Goal: Task Accomplishment & Management: Use online tool/utility

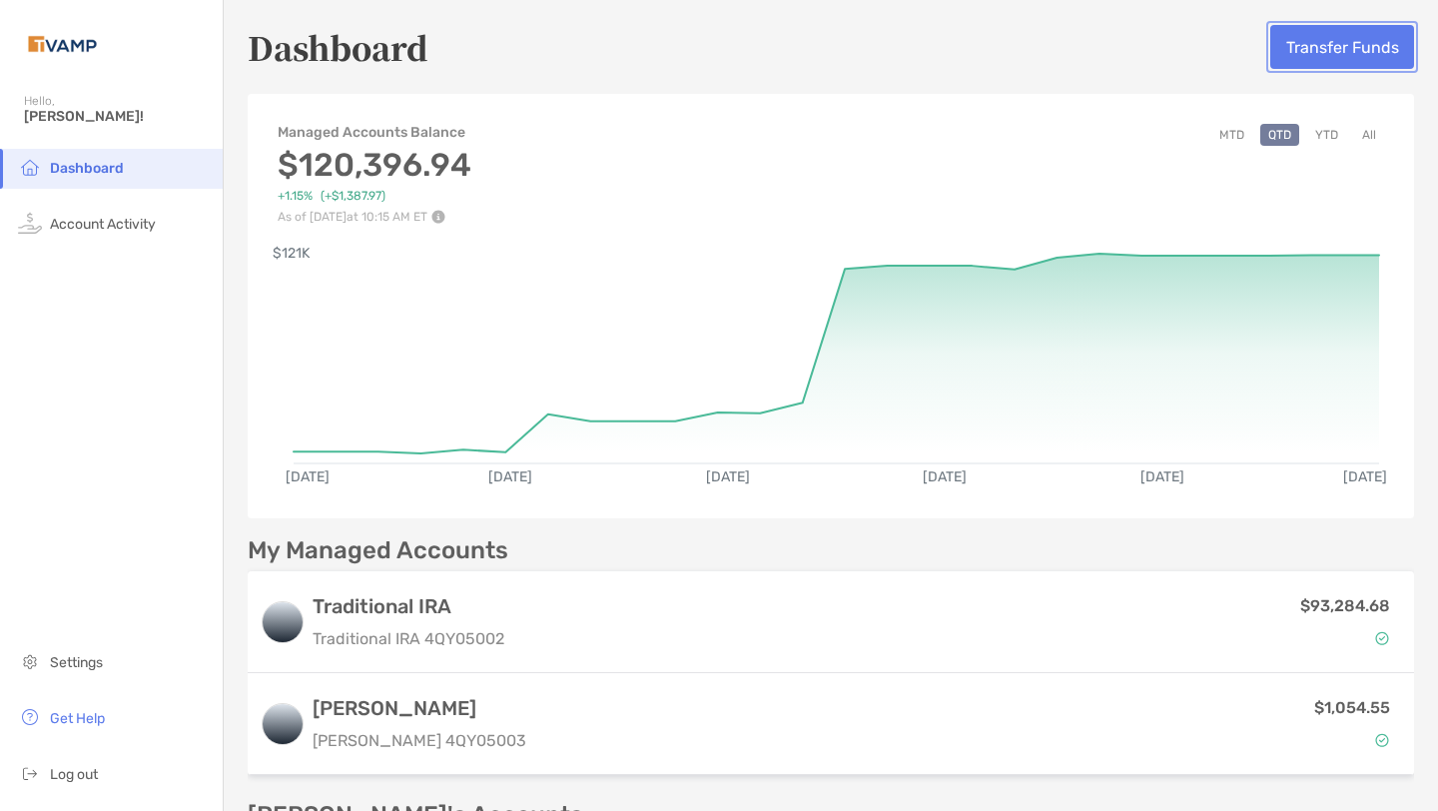
click at [1347, 53] on button "Transfer Funds" at bounding box center [1343, 47] width 144 height 44
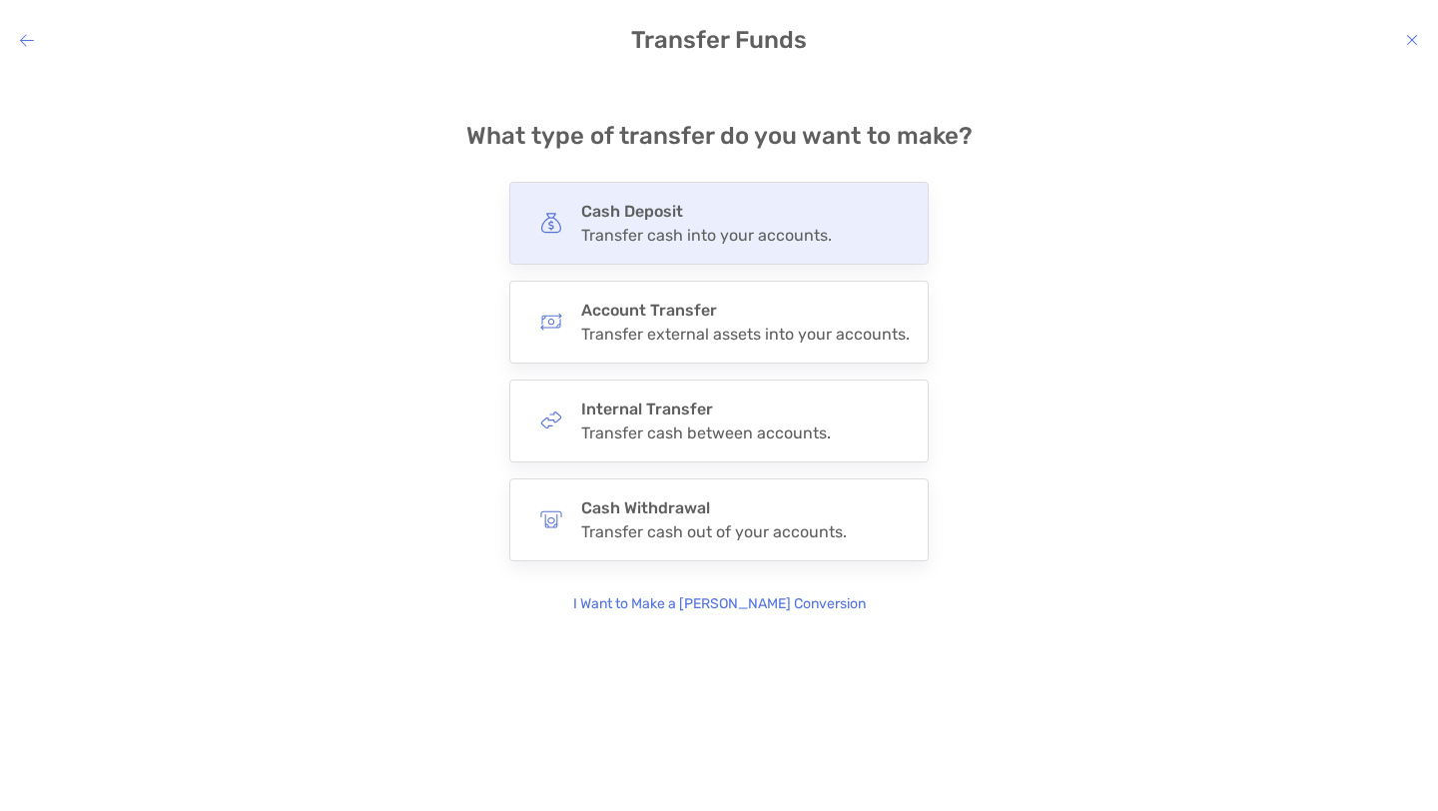
click at [830, 243] on div "Cash Deposit Transfer cash into your accounts." at bounding box center [719, 223] width 420 height 83
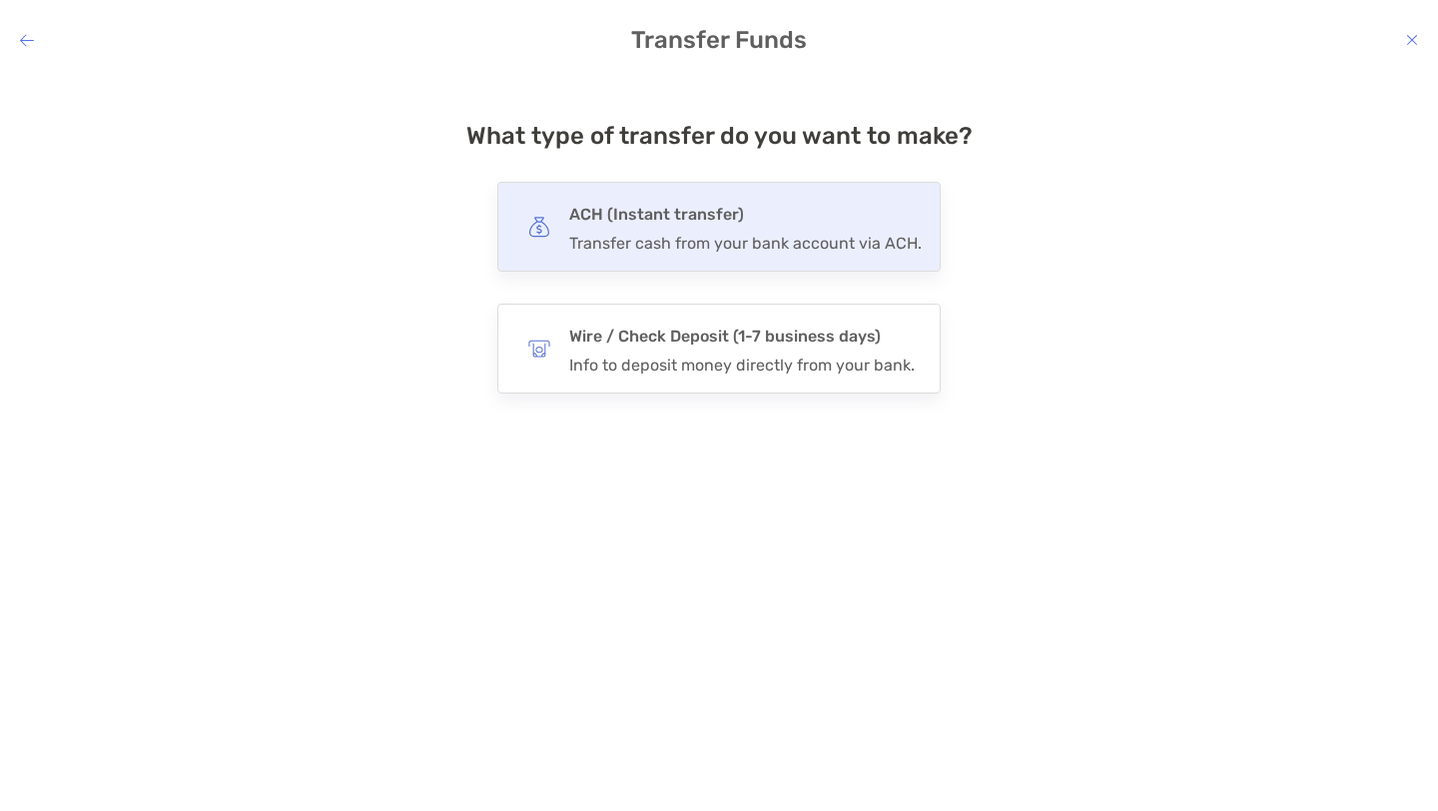
click at [874, 224] on h4 "ACH (Instant transfer)" at bounding box center [745, 215] width 353 height 28
click at [0, 0] on input "***" at bounding box center [0, 0] width 0 height 0
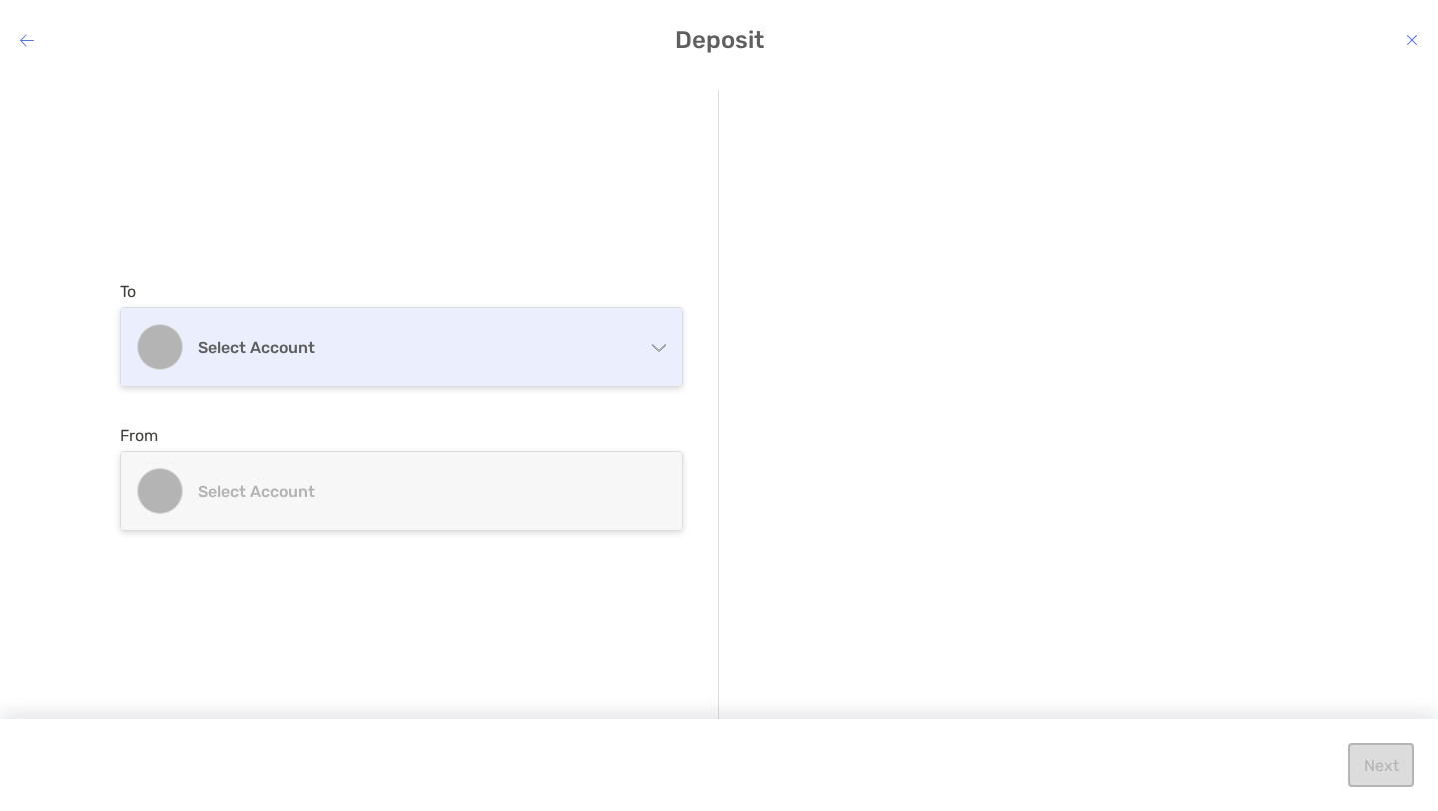
click at [627, 349] on h4 "Select account" at bounding box center [414, 347] width 432 height 19
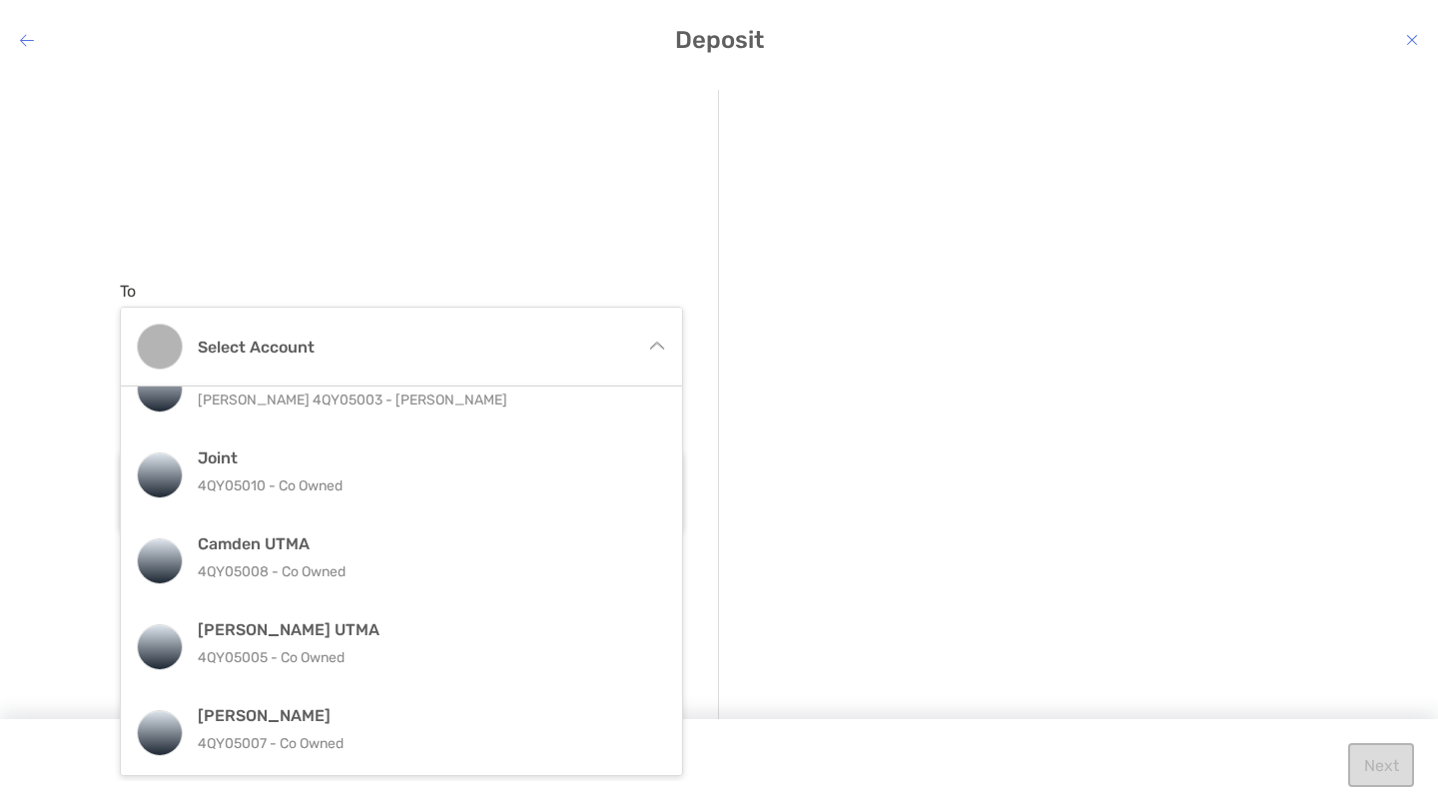
scroll to position [127, 0]
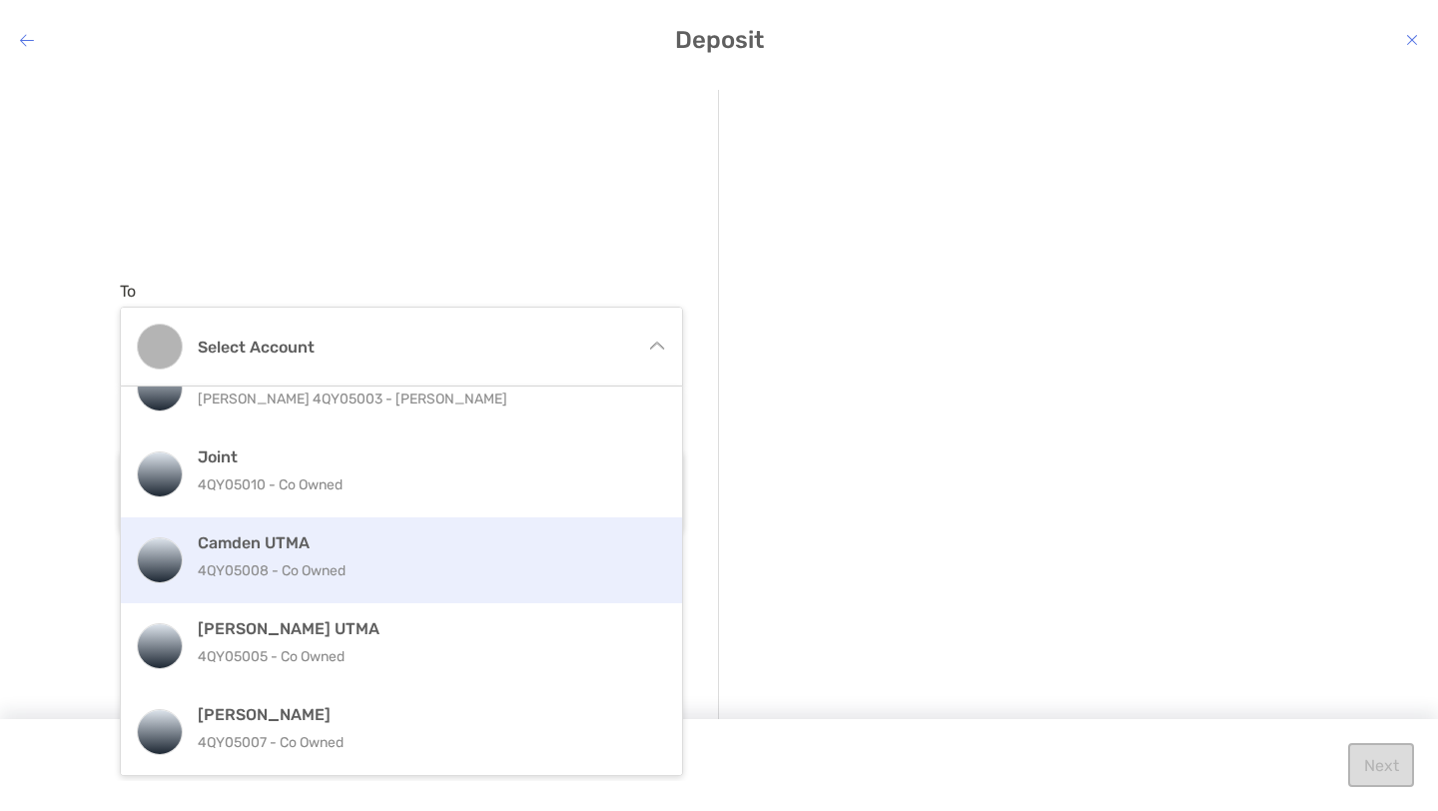
click at [541, 567] on p "4QY05008 - Co Owned" at bounding box center [423, 570] width 450 height 25
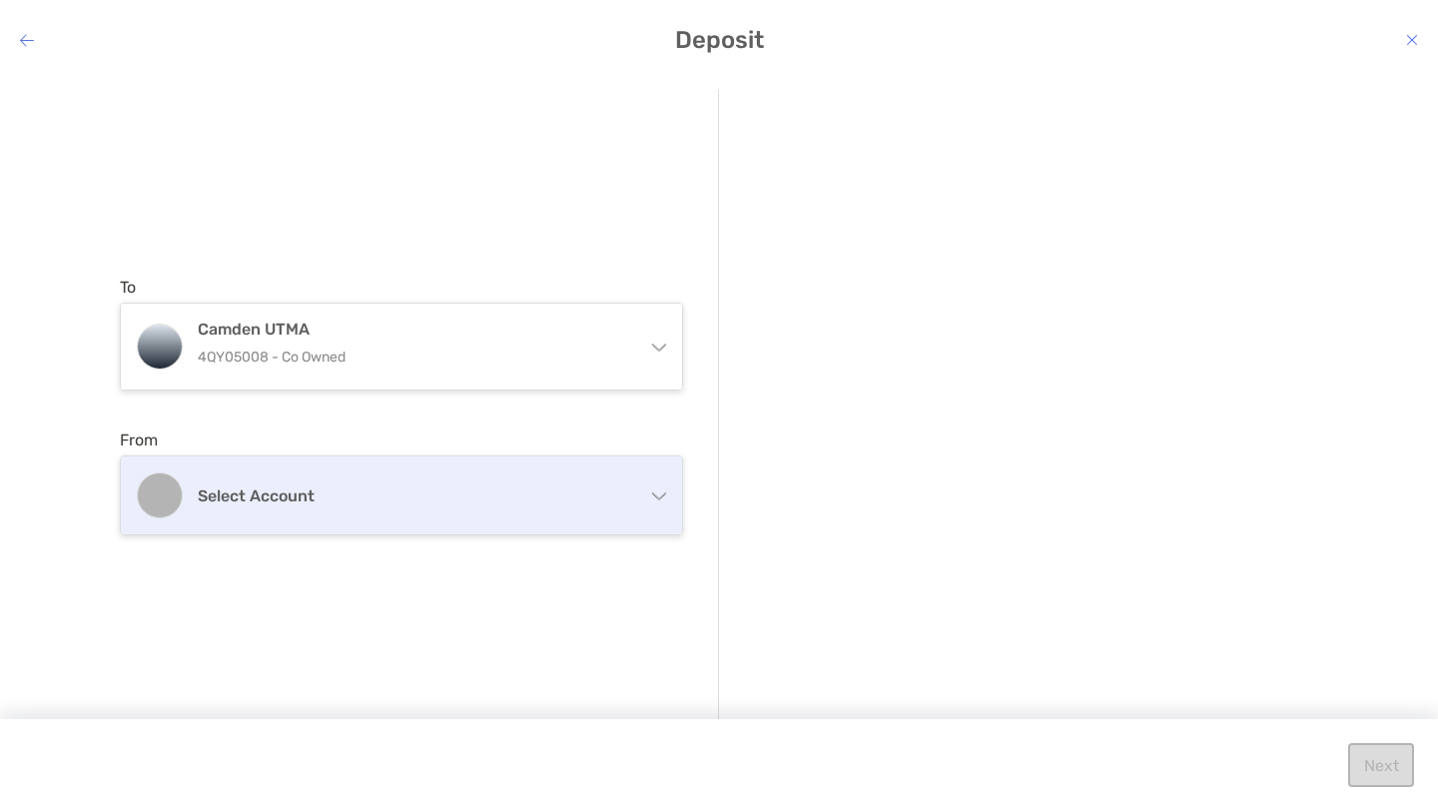
click at [536, 512] on div "Select account" at bounding box center [401, 495] width 561 height 78
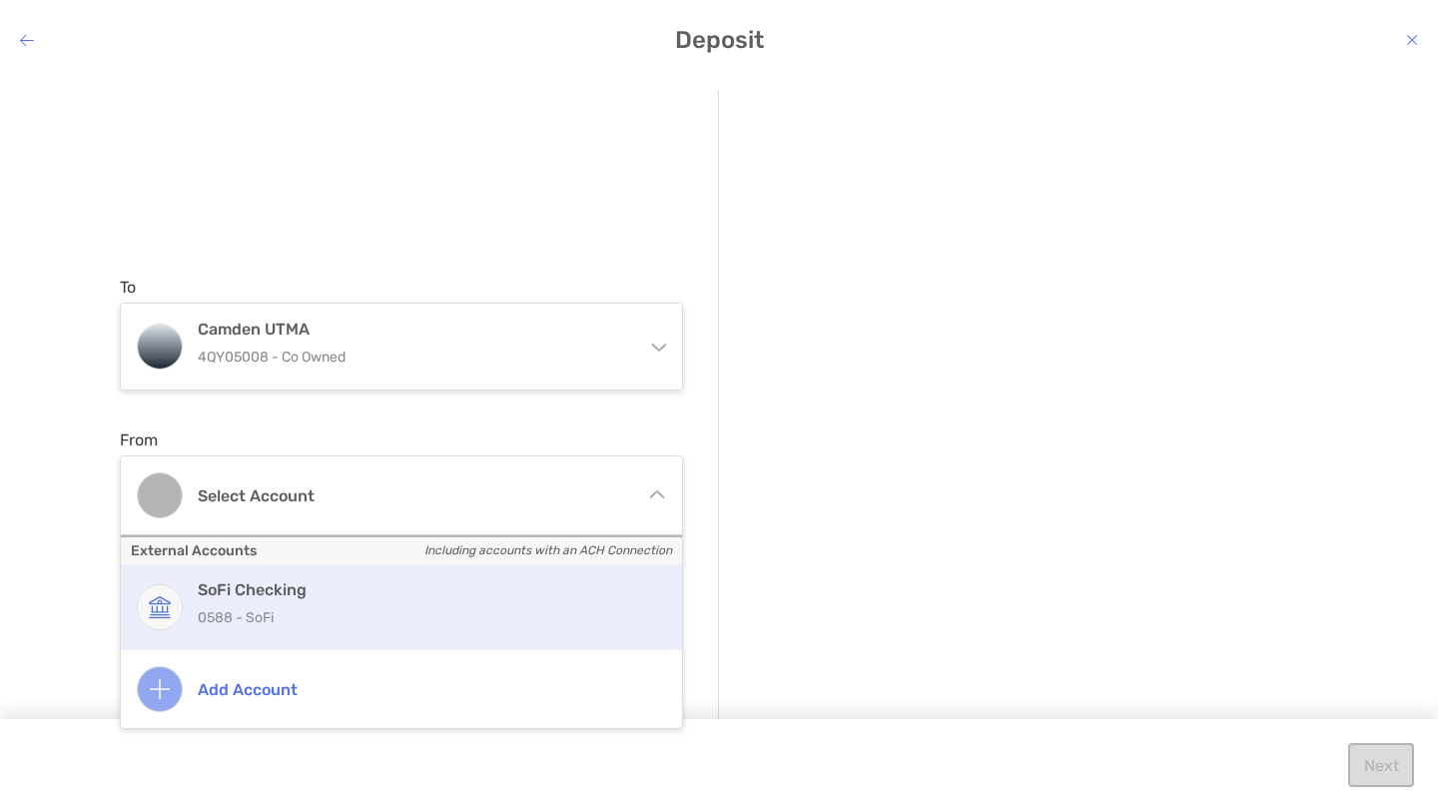
click at [500, 599] on div "SoFi Checking 0588 - SoFi" at bounding box center [423, 607] width 450 height 54
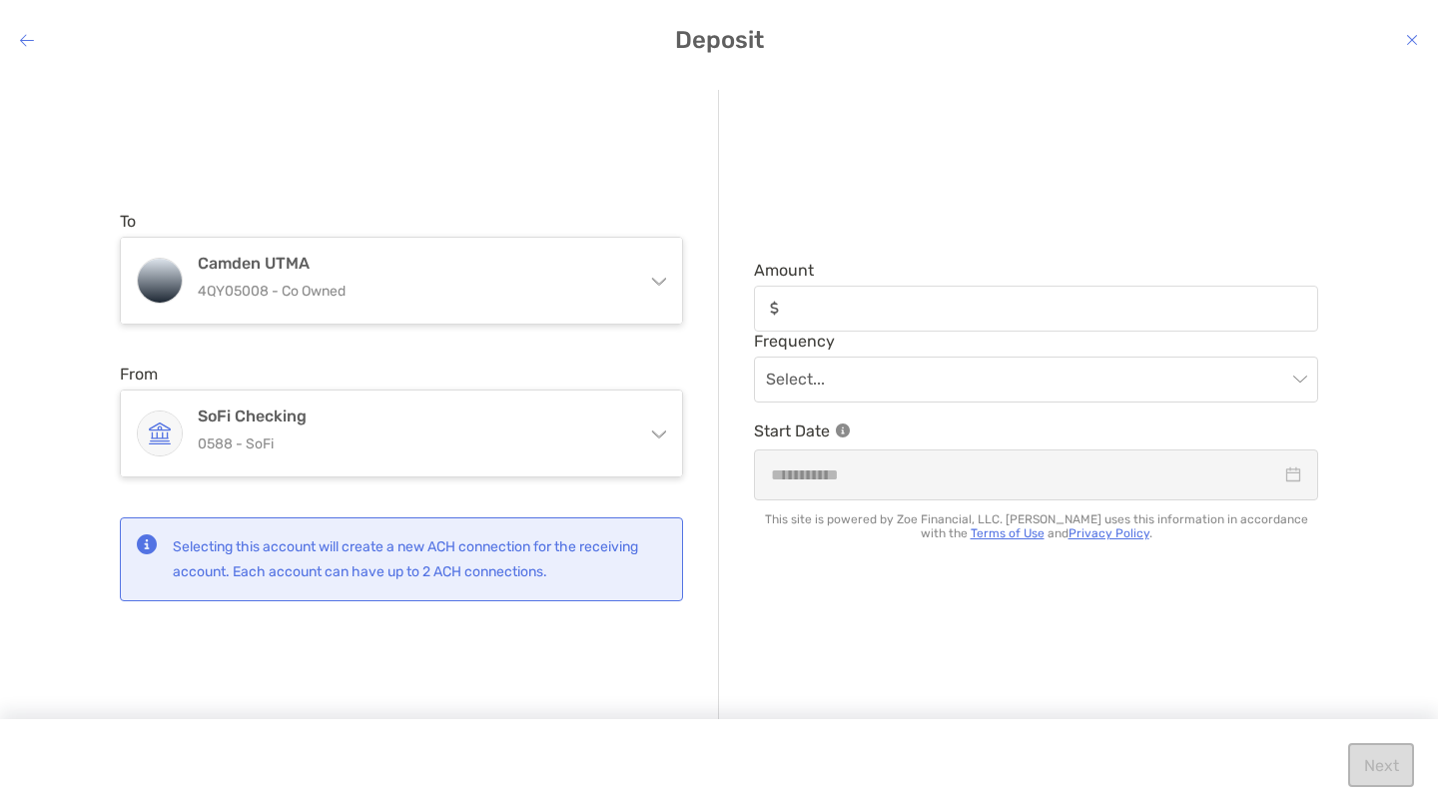
click at [885, 297] on div "modal" at bounding box center [1036, 309] width 564 height 46
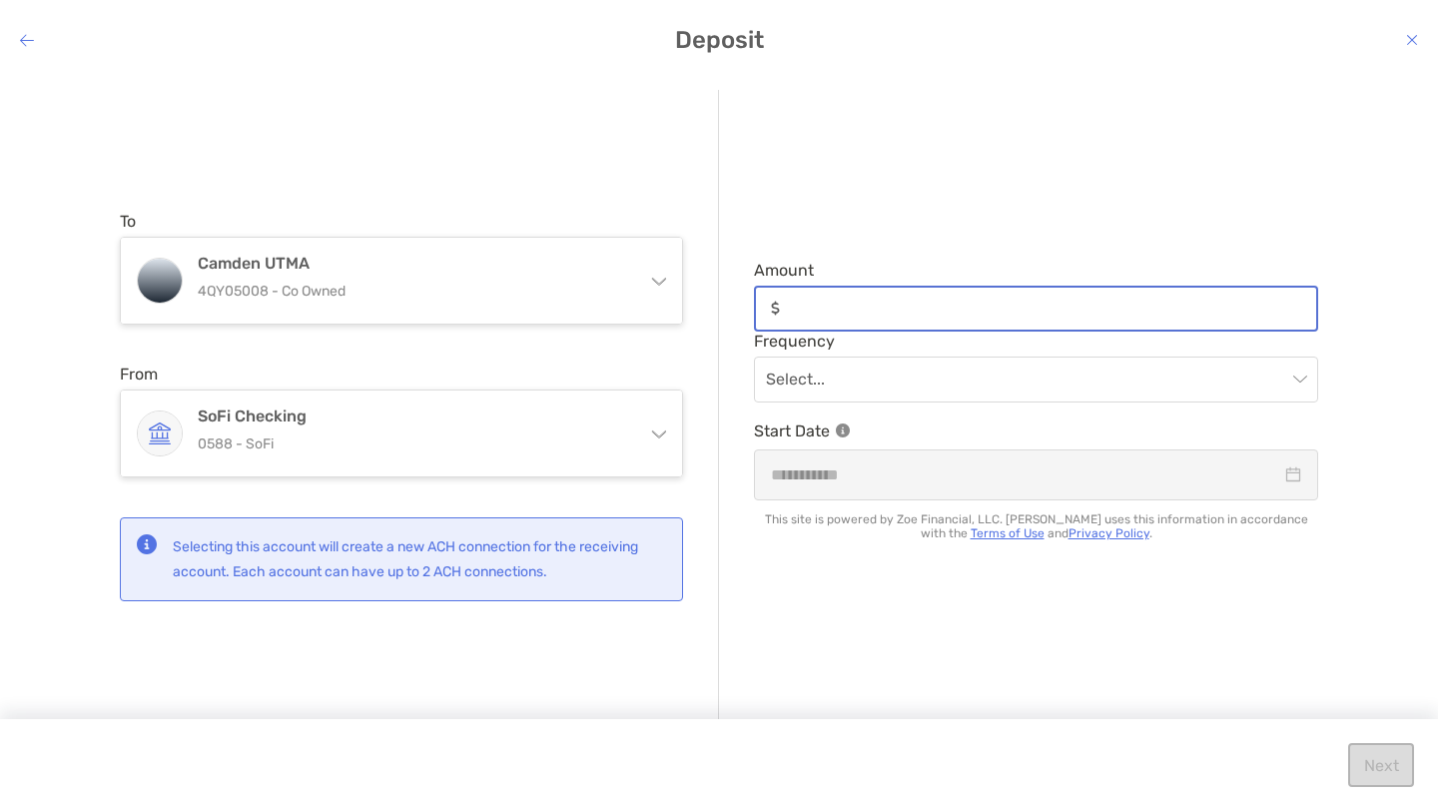
click at [885, 300] on input "Amount" at bounding box center [1052, 308] width 528 height 17
type input "*****"
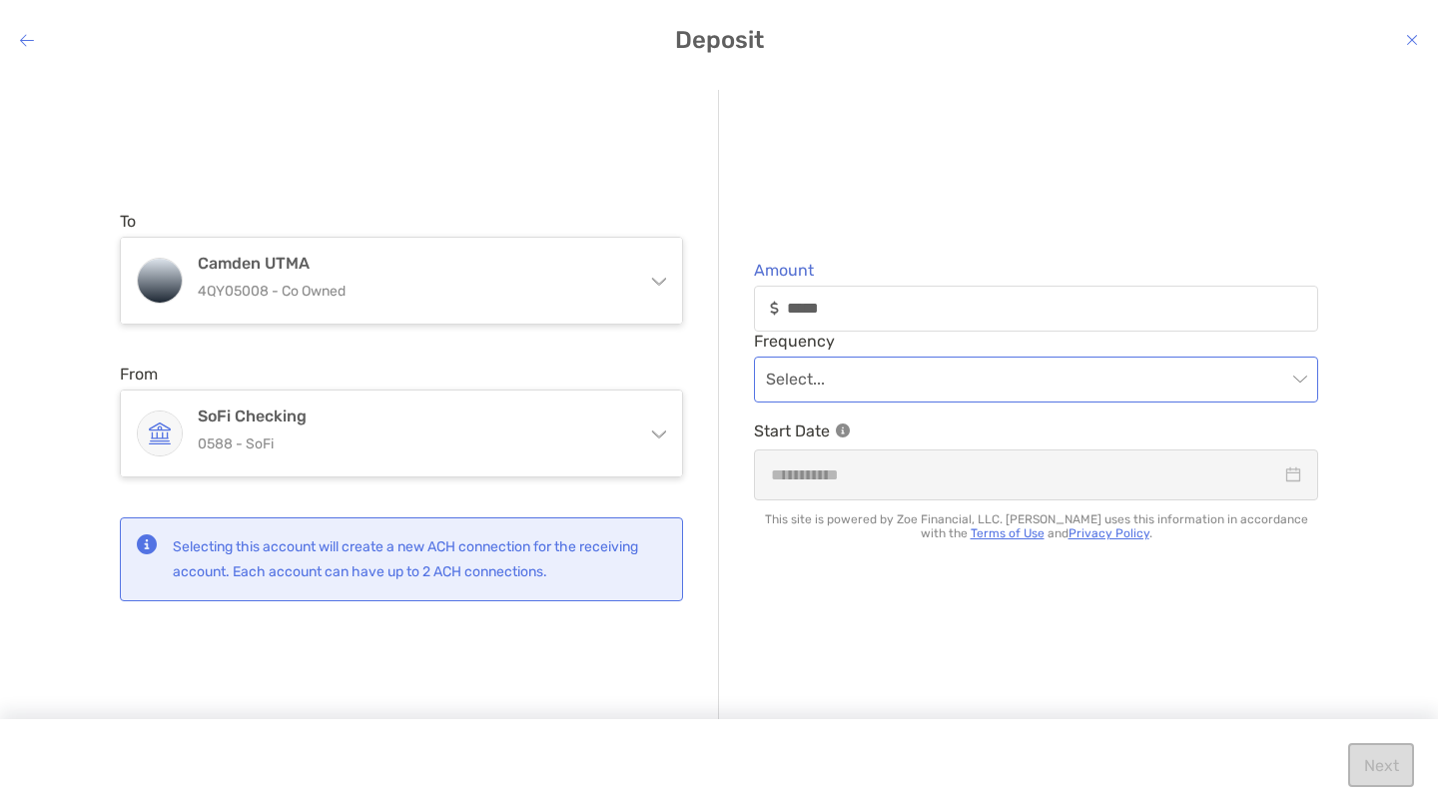
click at [956, 394] on input "modal" at bounding box center [1026, 380] width 520 height 44
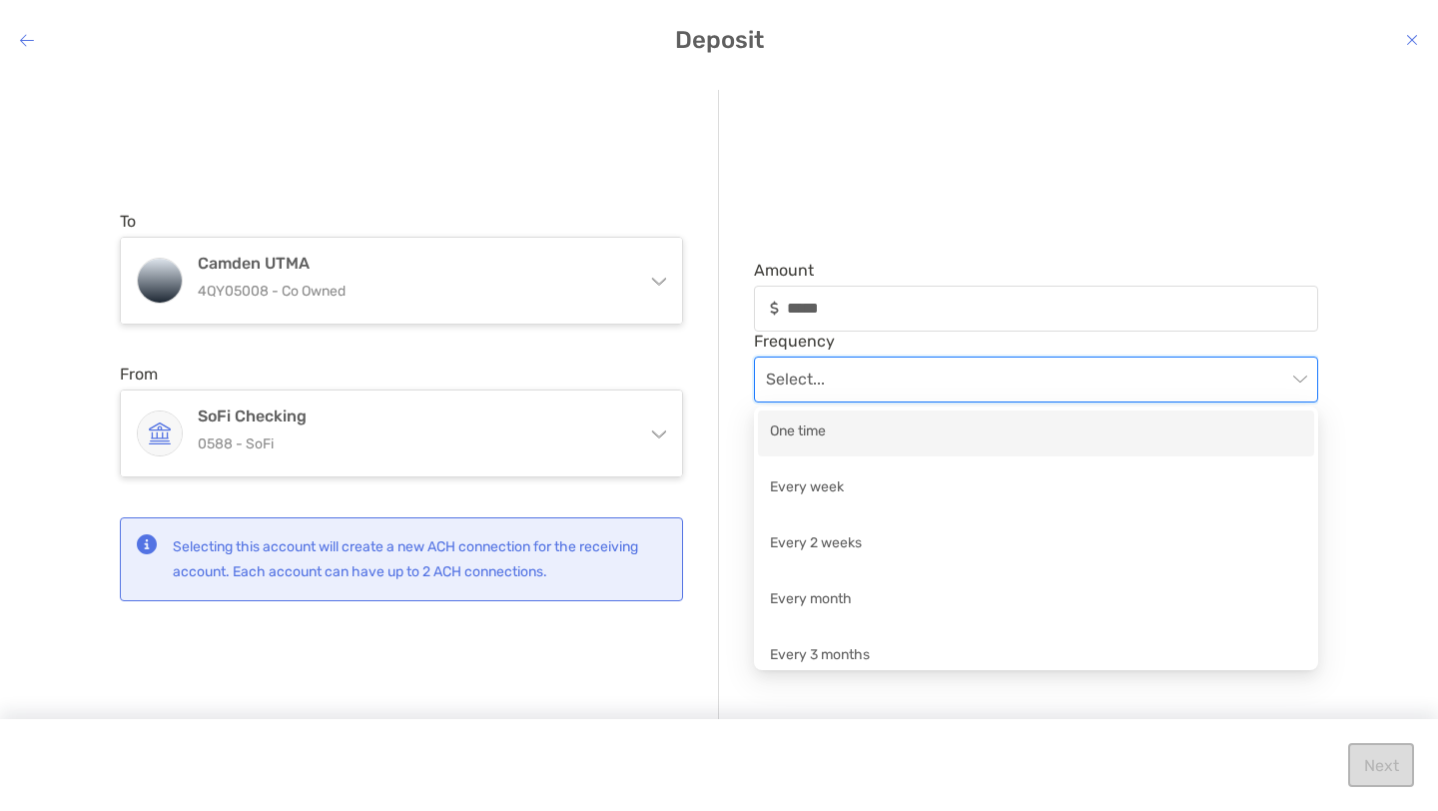
click at [909, 430] on div "One time" at bounding box center [1036, 433] width 532 height 25
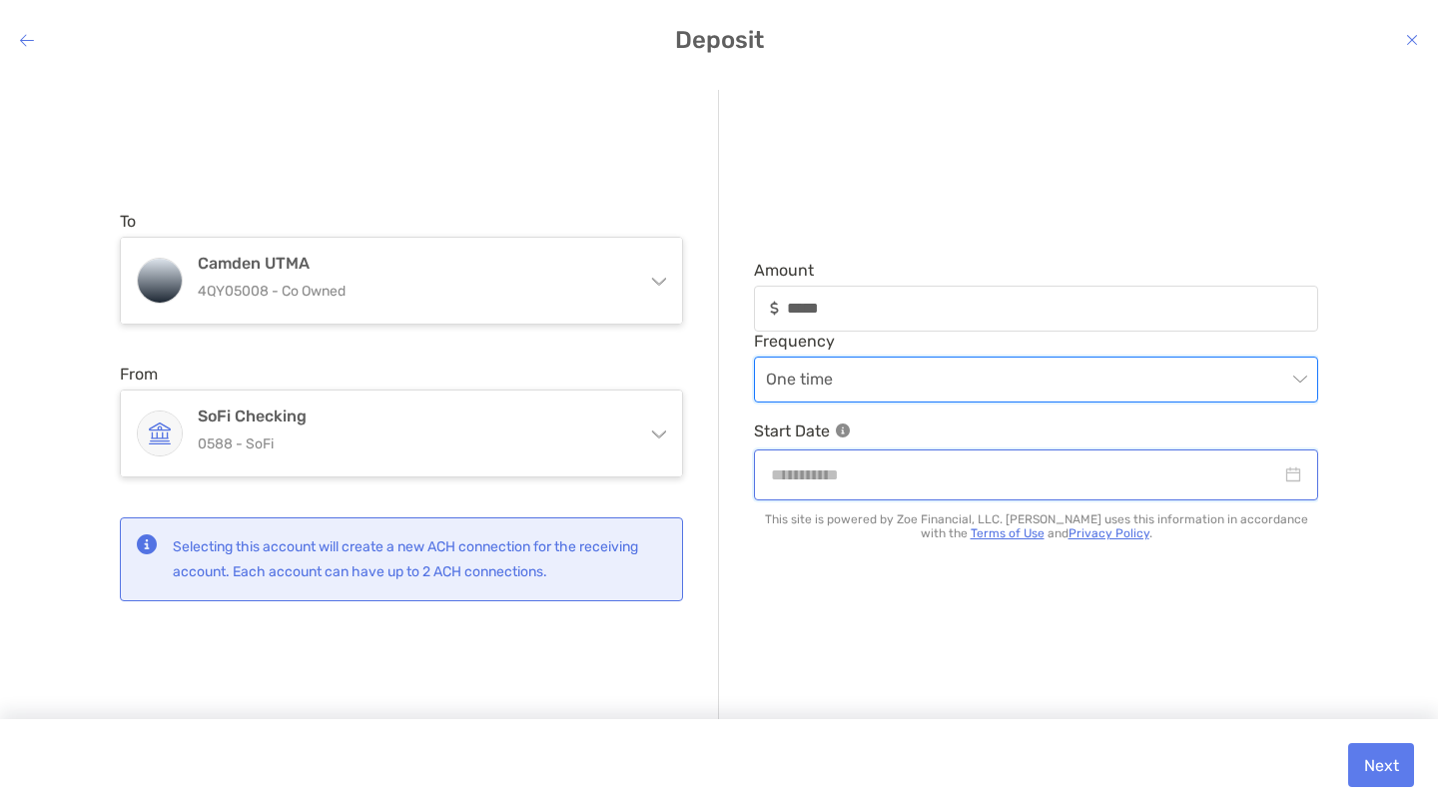
click at [901, 479] on input "modal" at bounding box center [1026, 474] width 510 height 25
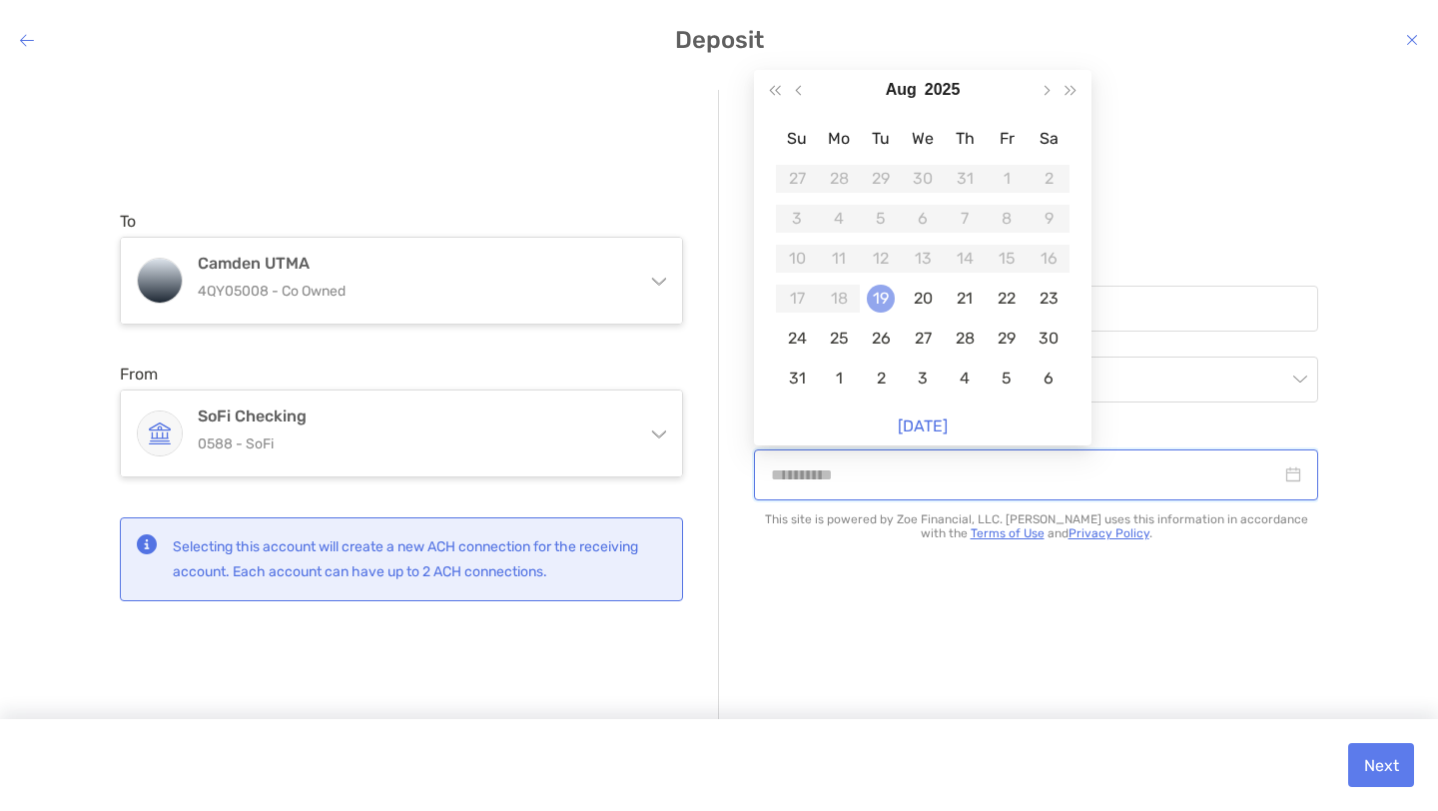
type input "**********"
click at [894, 298] on div "19" at bounding box center [881, 299] width 28 height 28
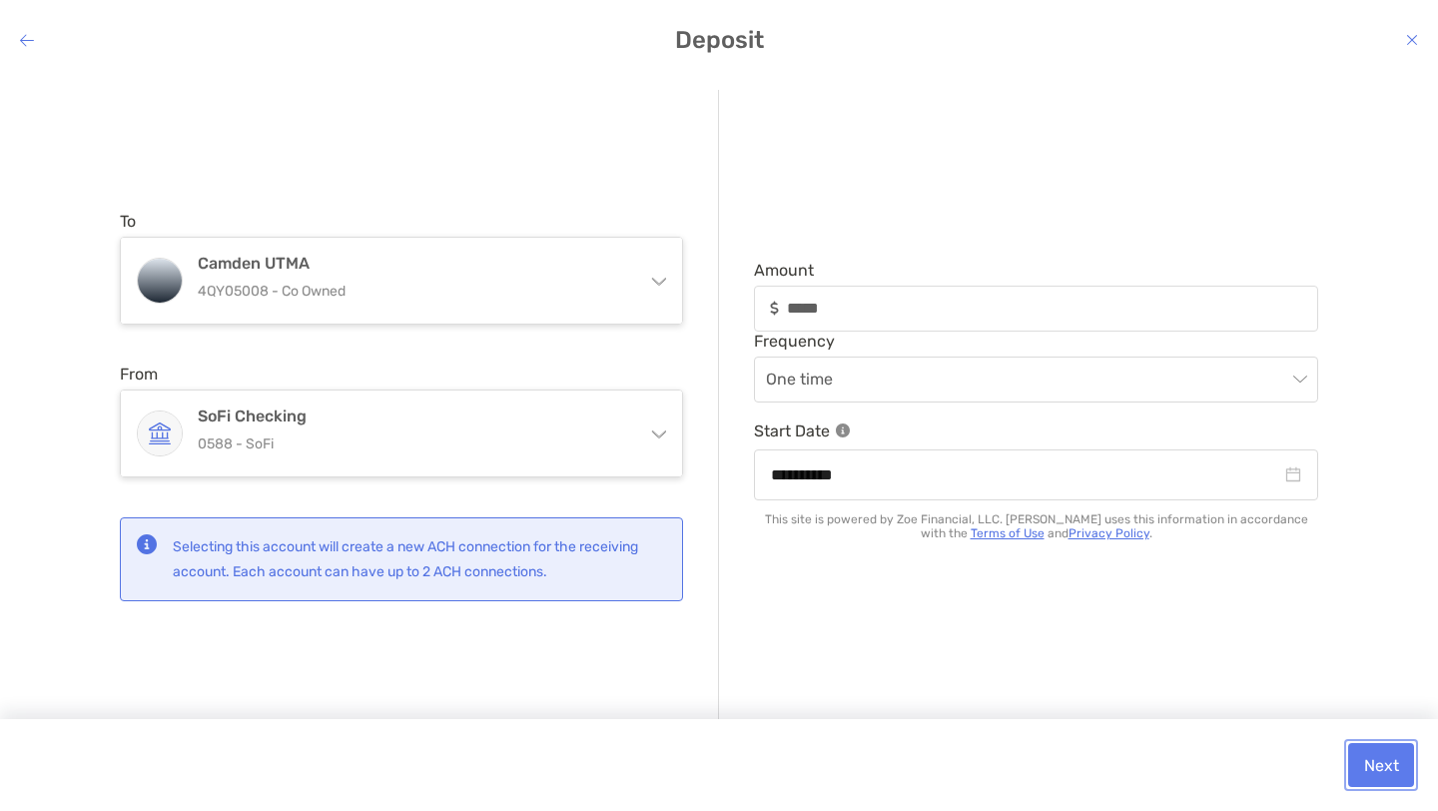
click at [1374, 759] on button "Next" at bounding box center [1382, 765] width 66 height 44
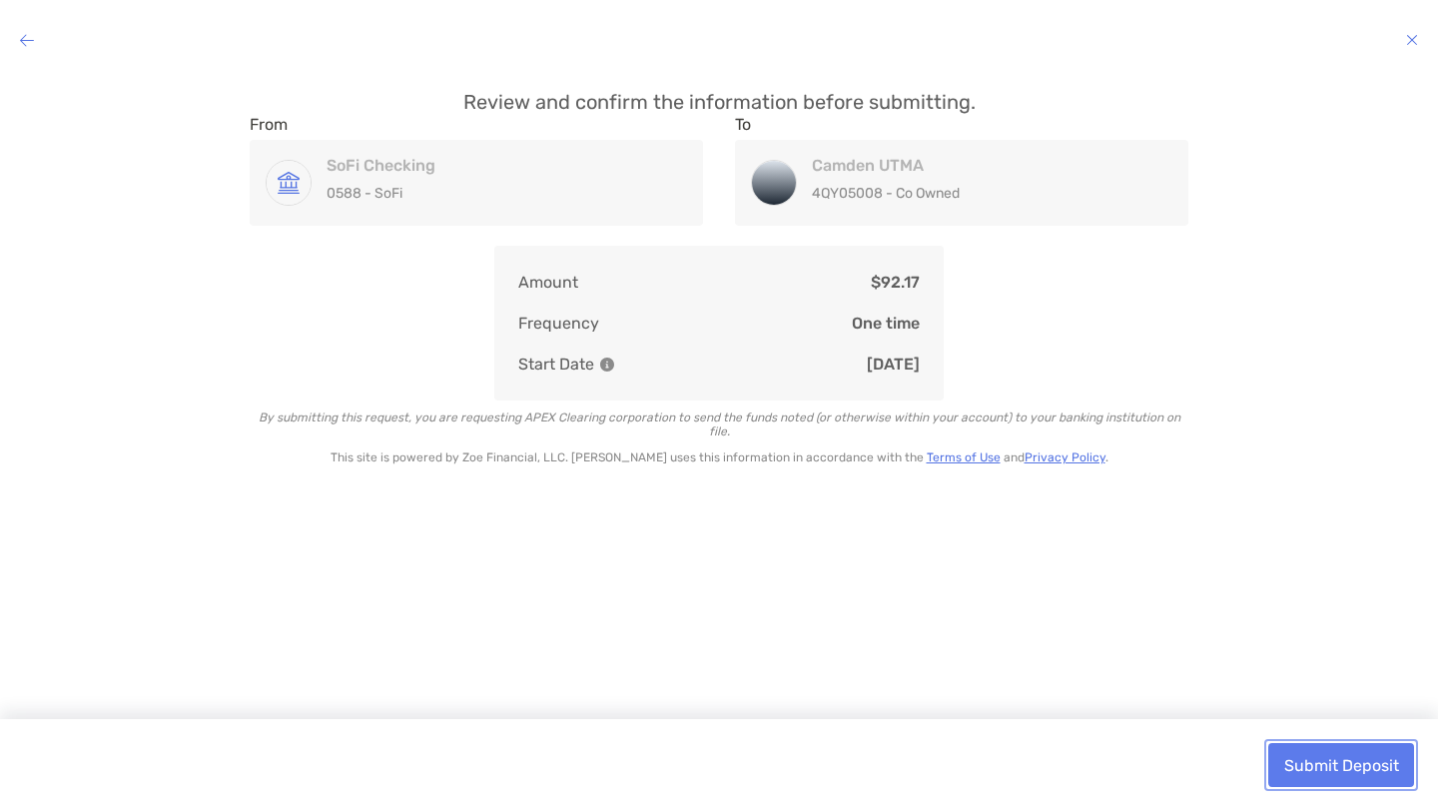
click at [1339, 769] on button "Submit Deposit" at bounding box center [1342, 765] width 146 height 44
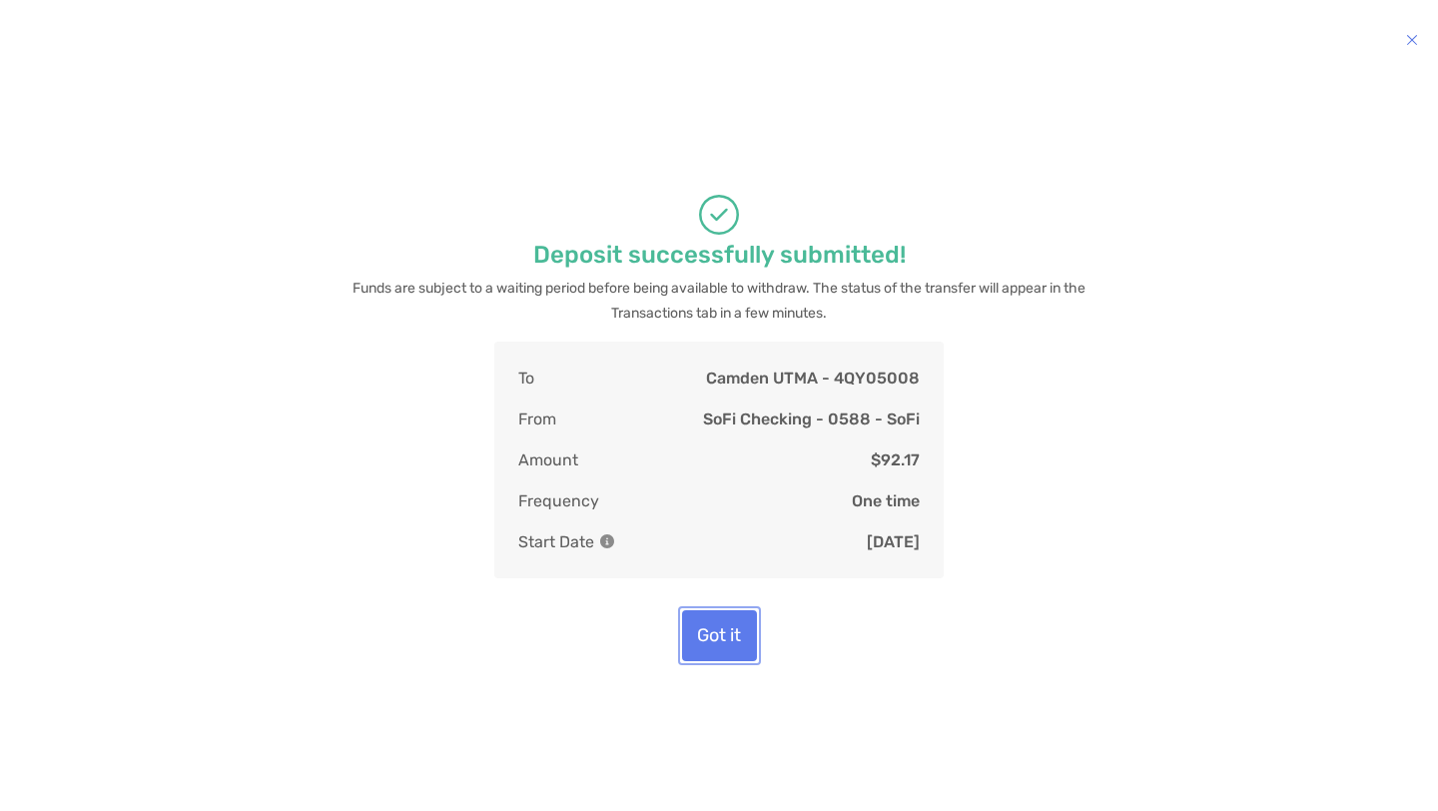
click at [719, 648] on button "Got it" at bounding box center [719, 635] width 75 height 51
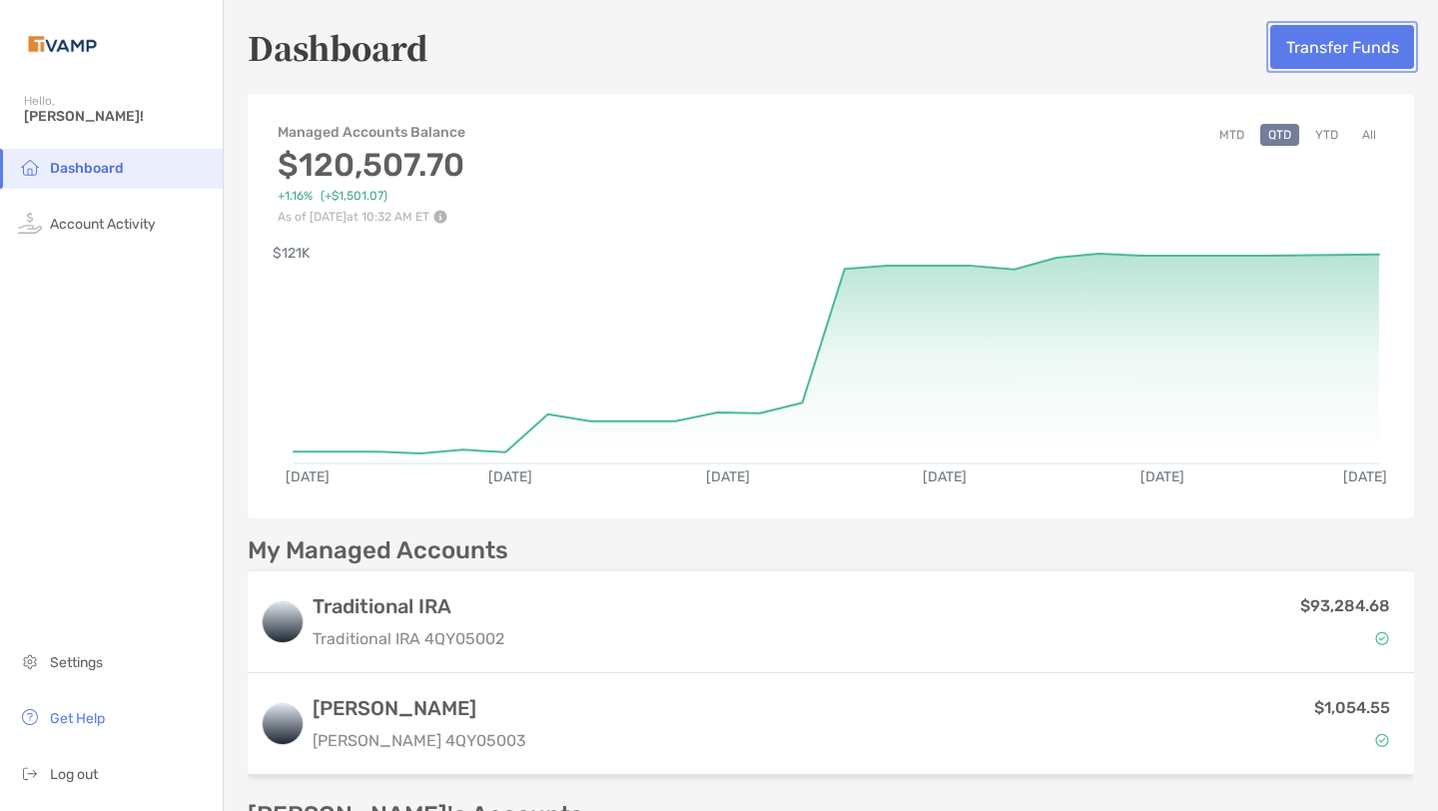
click at [1338, 53] on button "Transfer Funds" at bounding box center [1343, 47] width 144 height 44
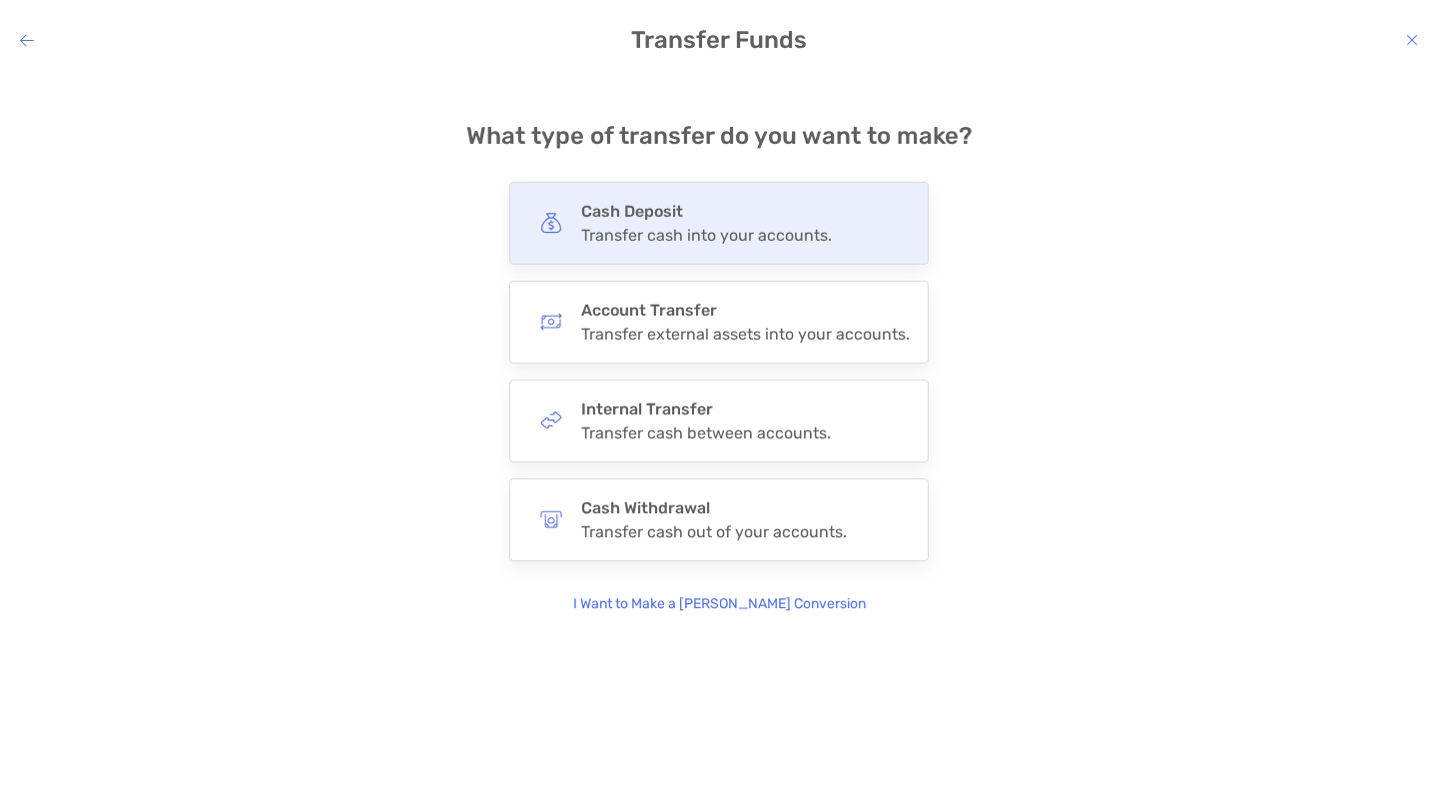
click at [706, 218] on h4 "Cash Deposit" at bounding box center [706, 211] width 251 height 19
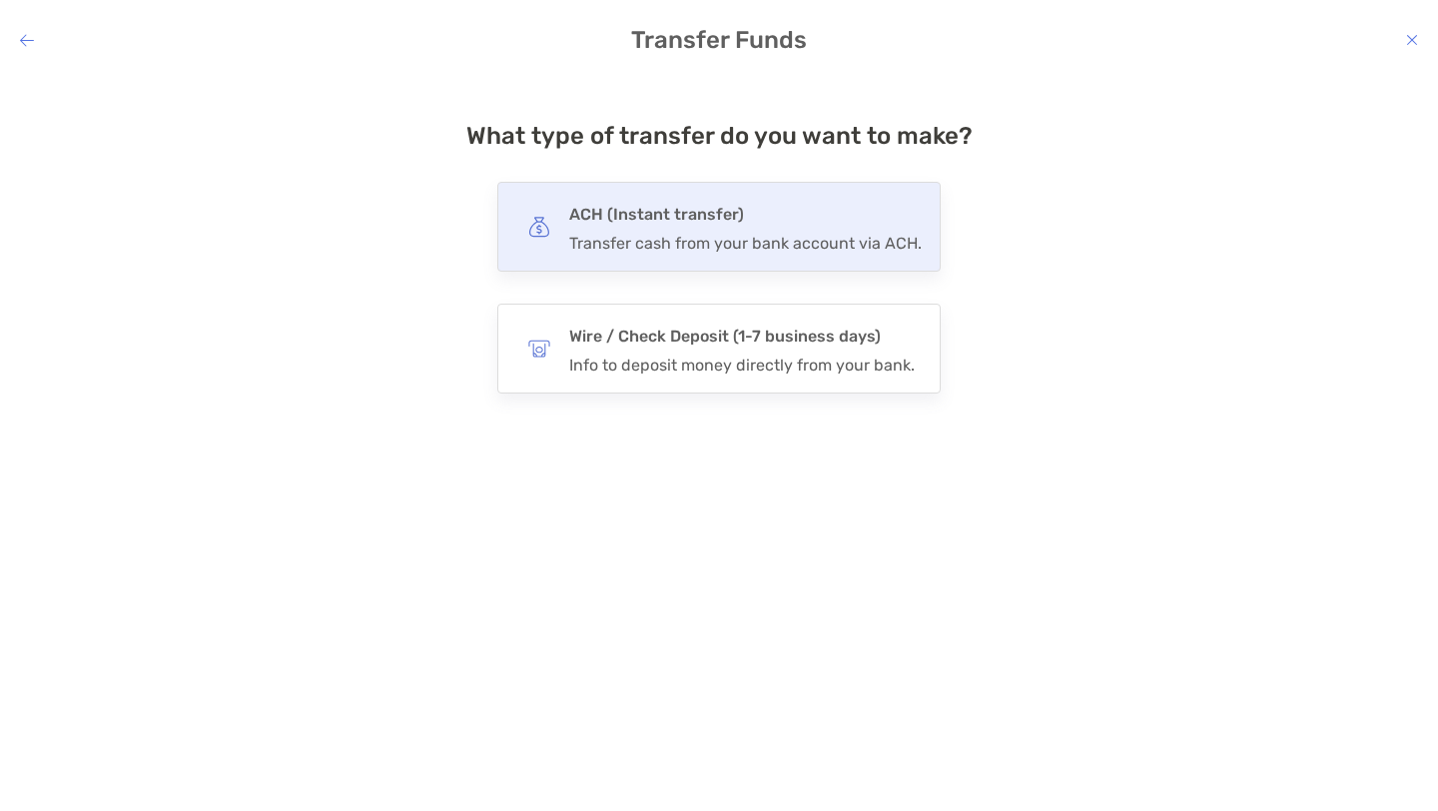
click at [682, 219] on h4 "ACH (Instant transfer)" at bounding box center [745, 215] width 353 height 28
click at [0, 0] on input "***" at bounding box center [0, 0] width 0 height 0
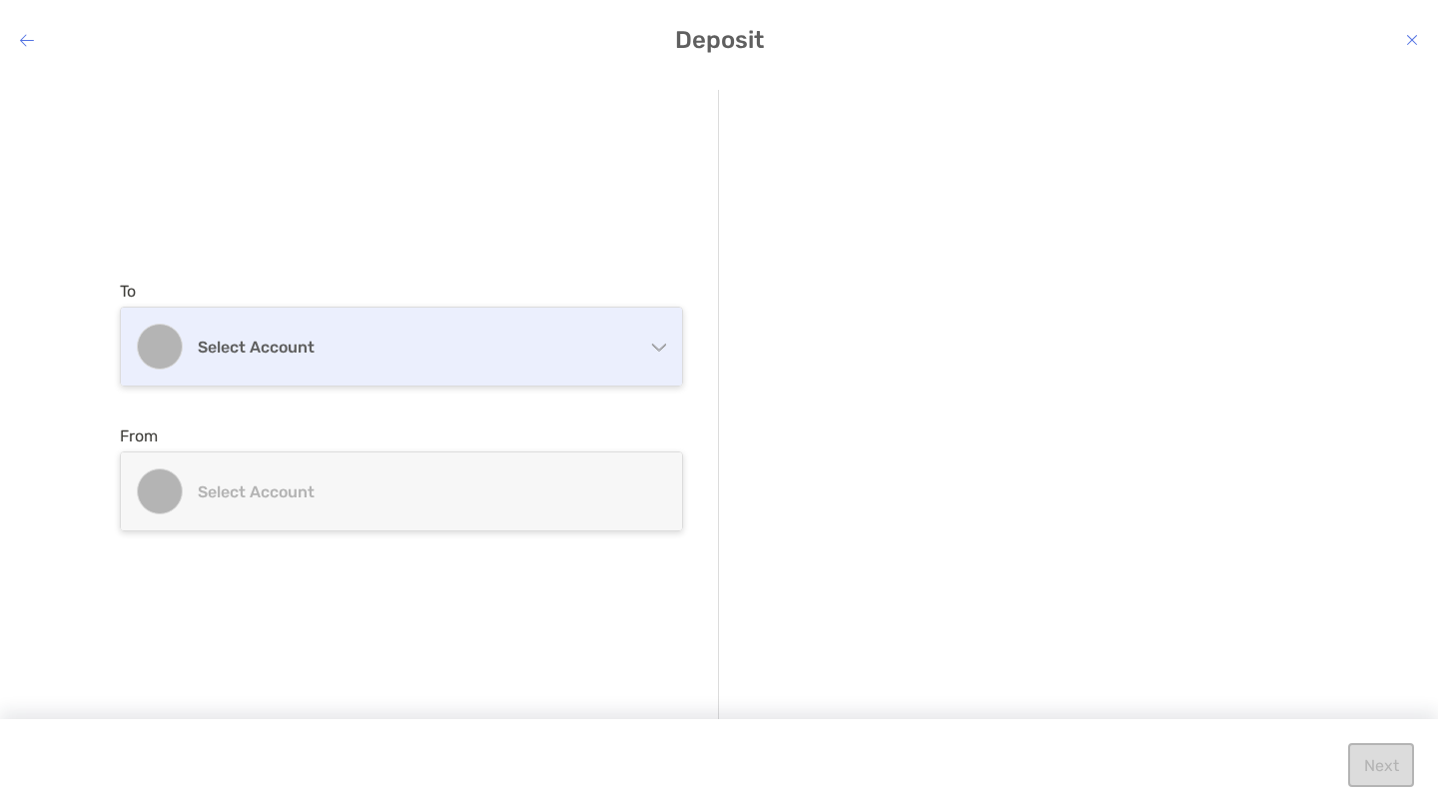
click at [542, 357] on div "Select account" at bounding box center [401, 347] width 561 height 78
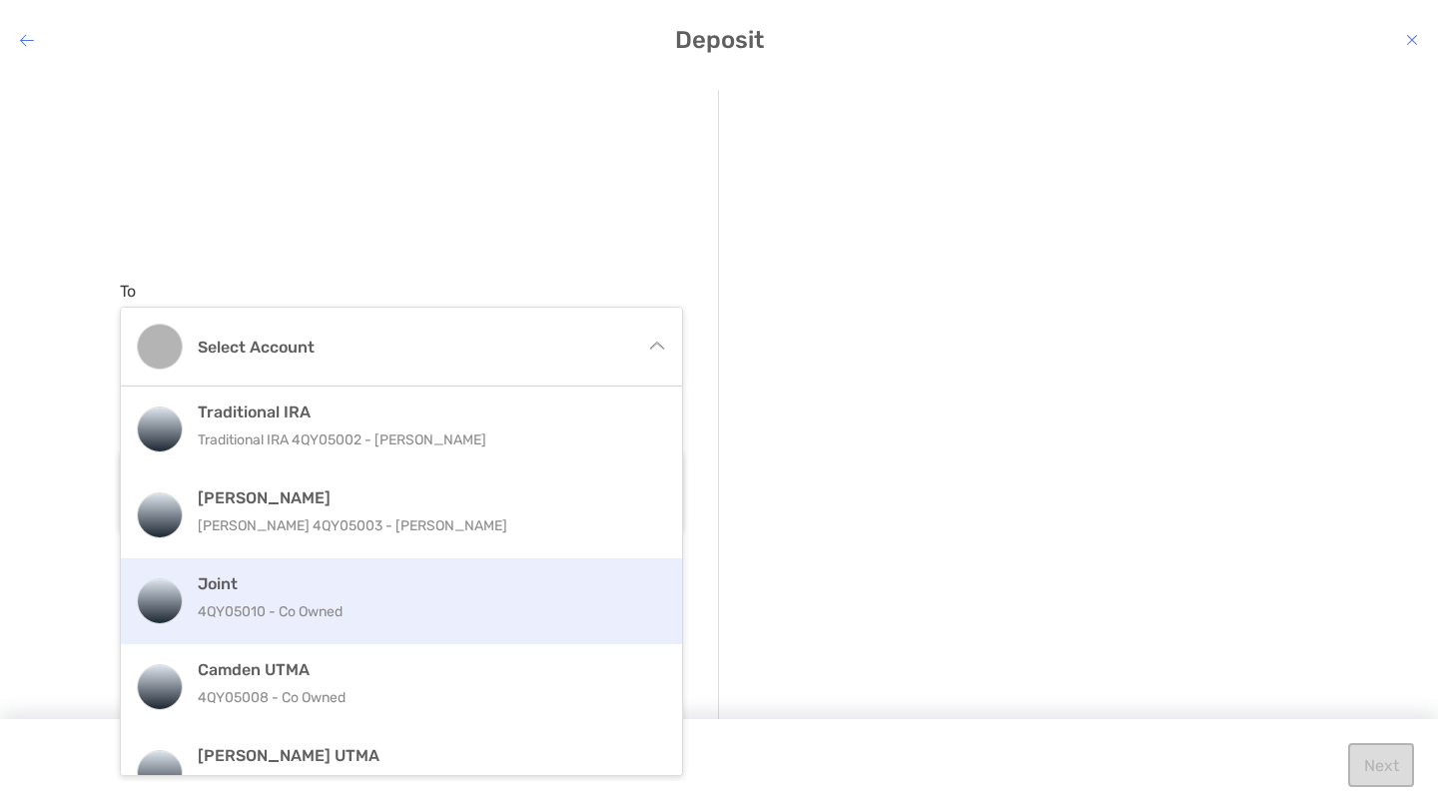
scroll to position [127, 0]
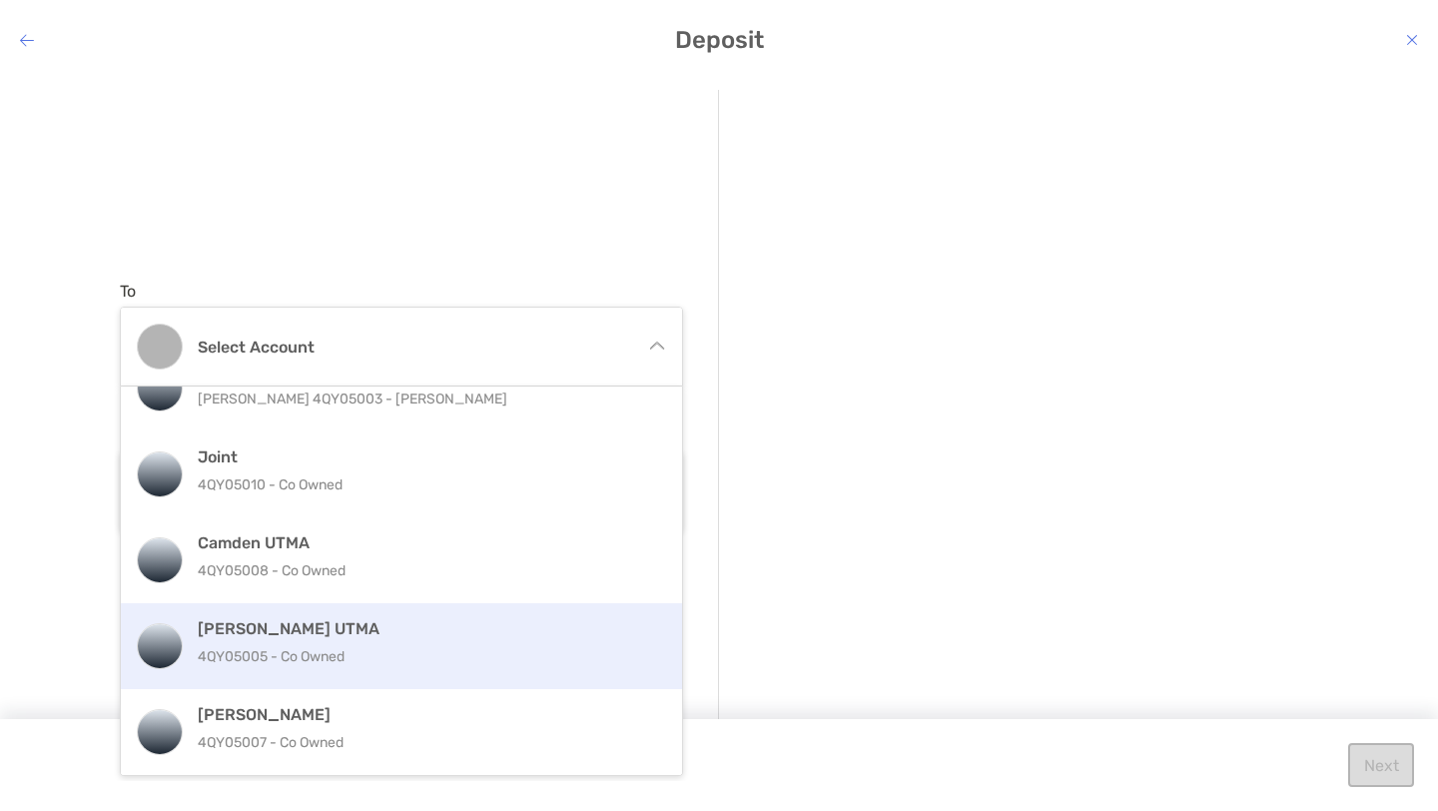
click at [426, 625] on h4 "[PERSON_NAME] UTMA" at bounding box center [423, 628] width 450 height 19
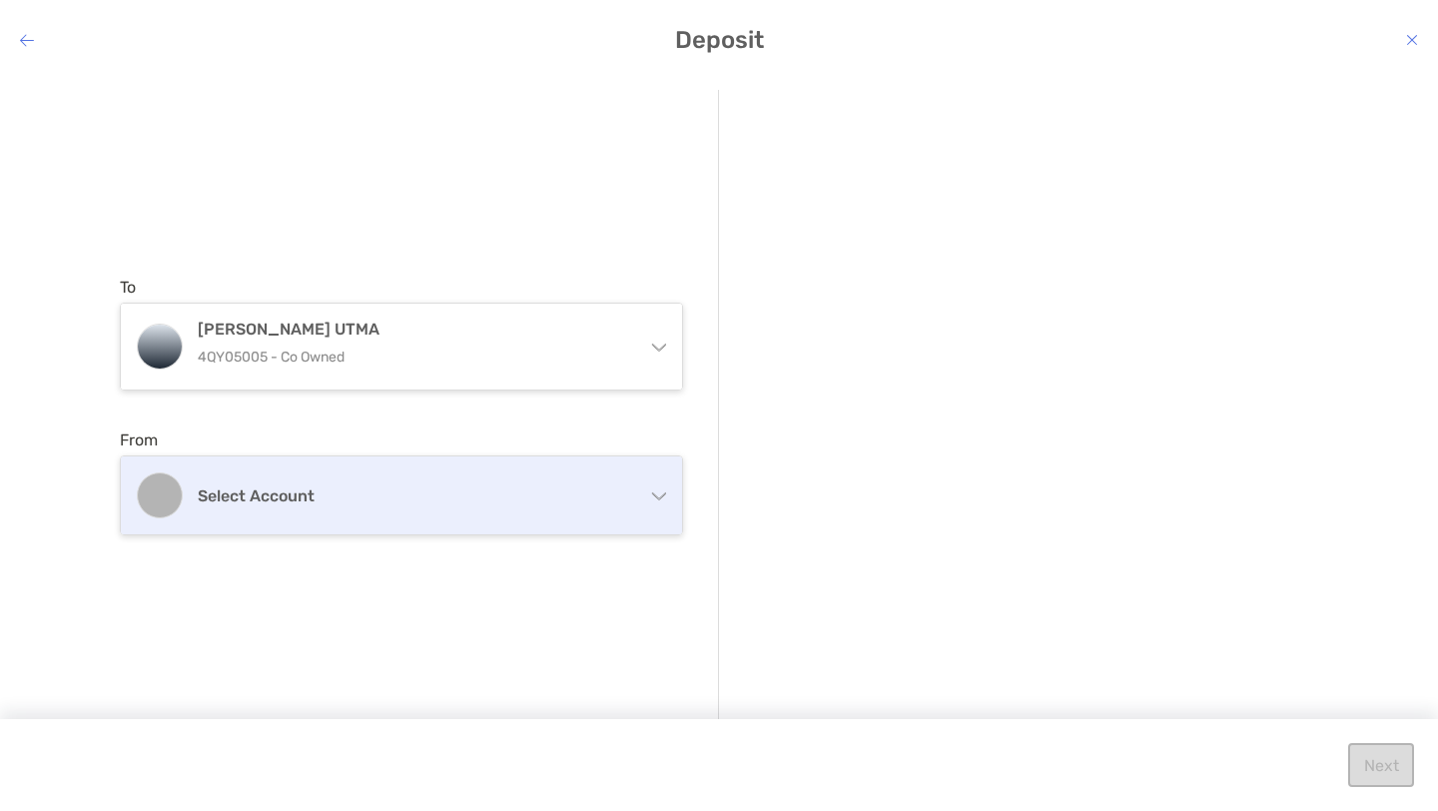
click at [538, 499] on h4 "Select account" at bounding box center [414, 495] width 432 height 19
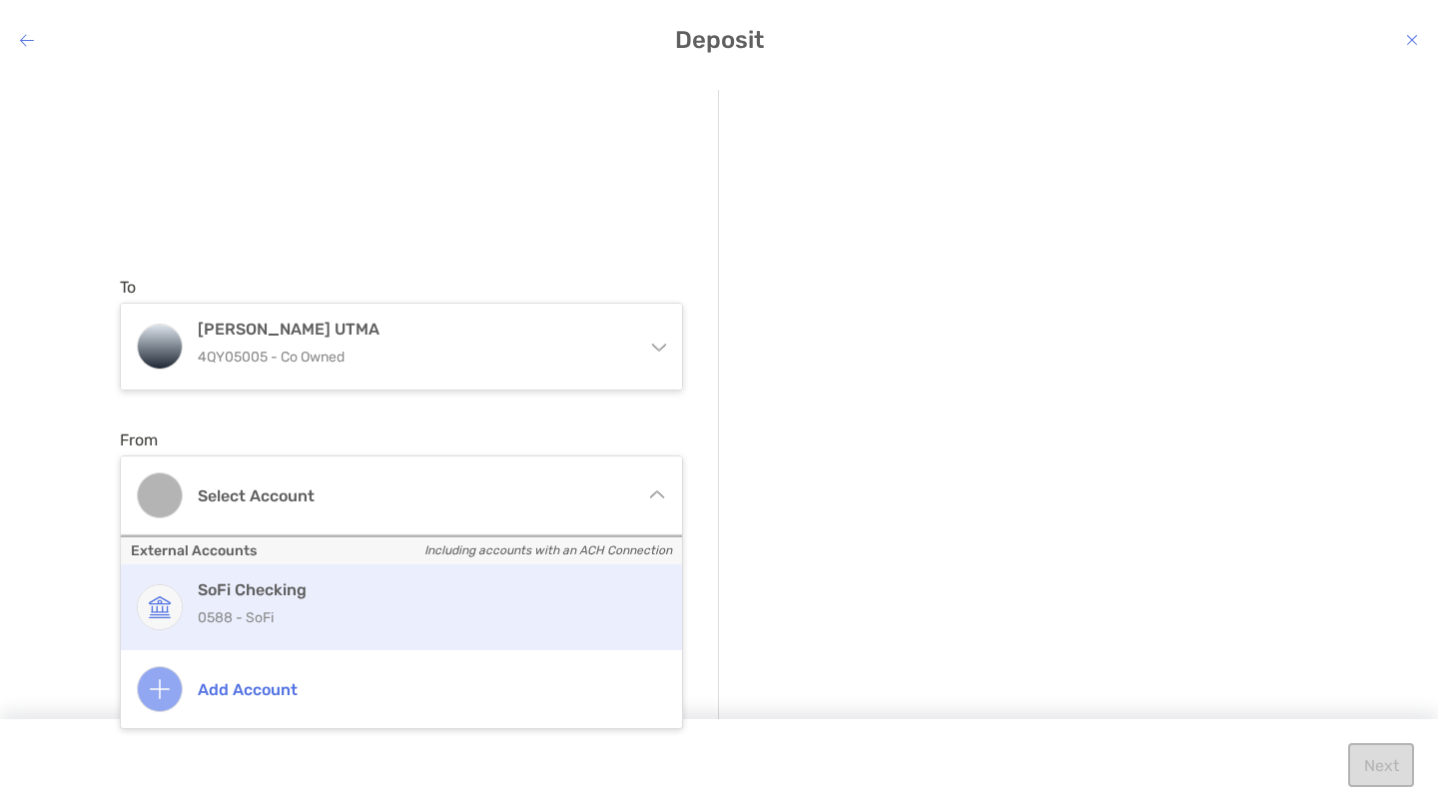
click at [487, 596] on h4 "SoFi Checking" at bounding box center [423, 589] width 450 height 19
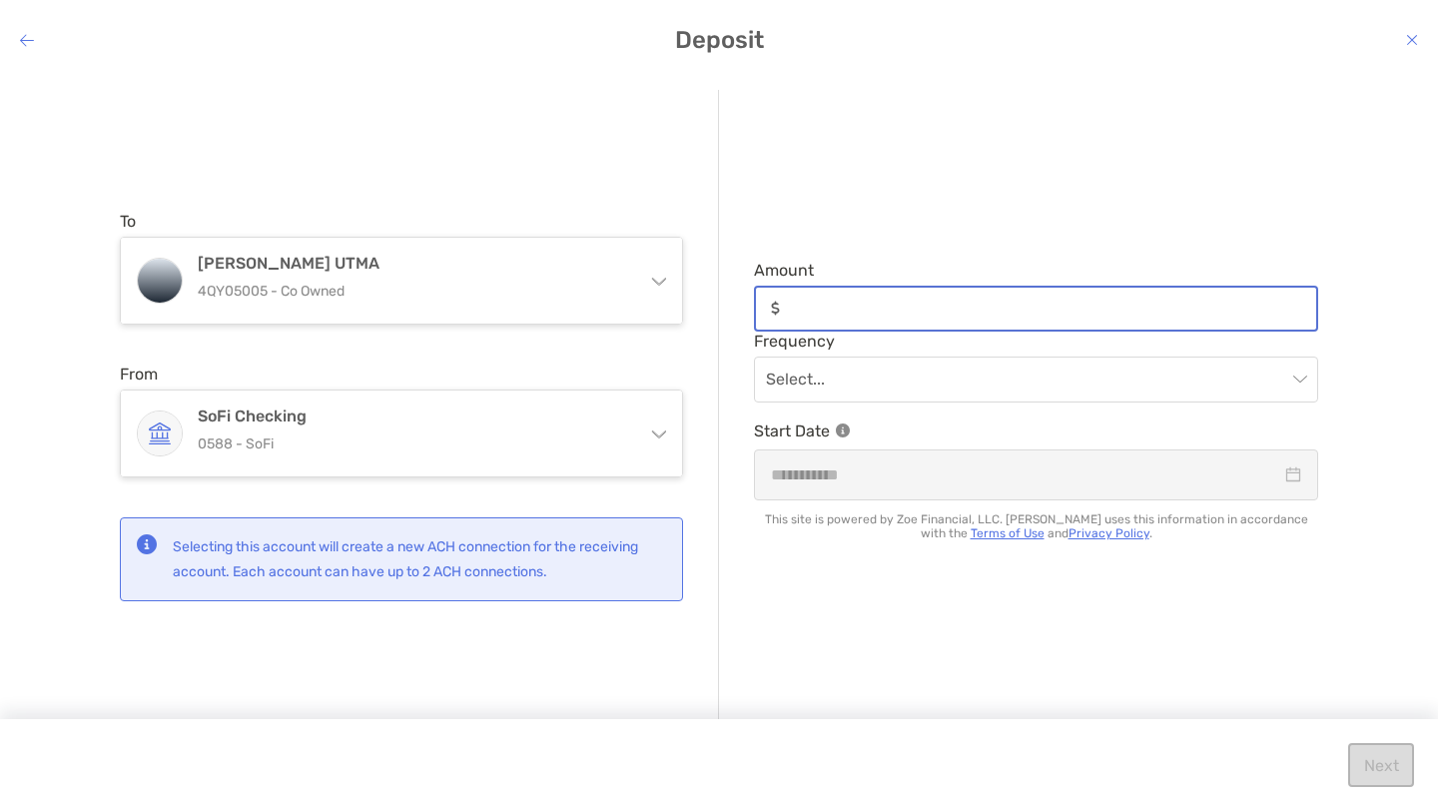
click at [859, 302] on input "Amount" at bounding box center [1052, 308] width 528 height 17
type input "*****"
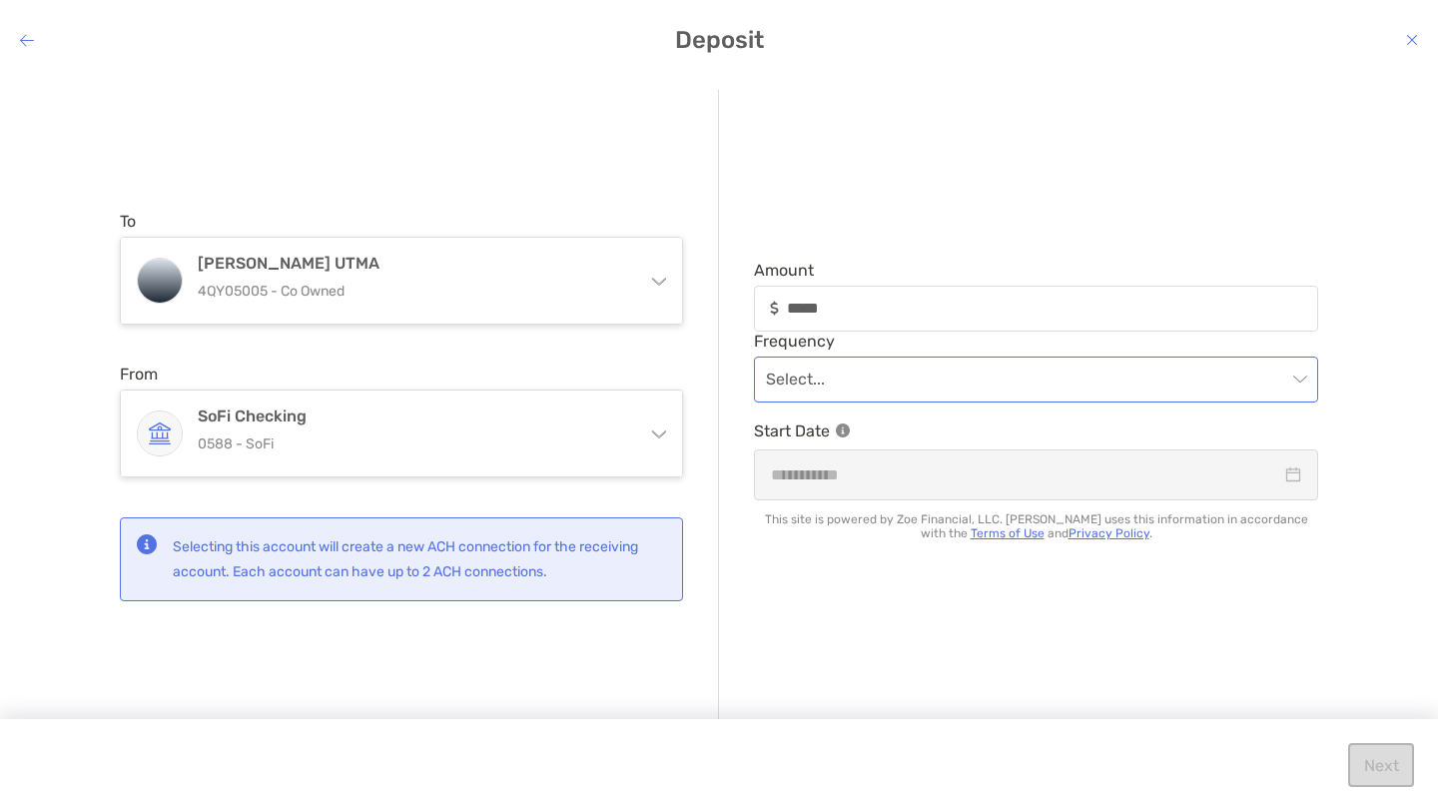
click at [934, 380] on input "modal" at bounding box center [1026, 380] width 520 height 44
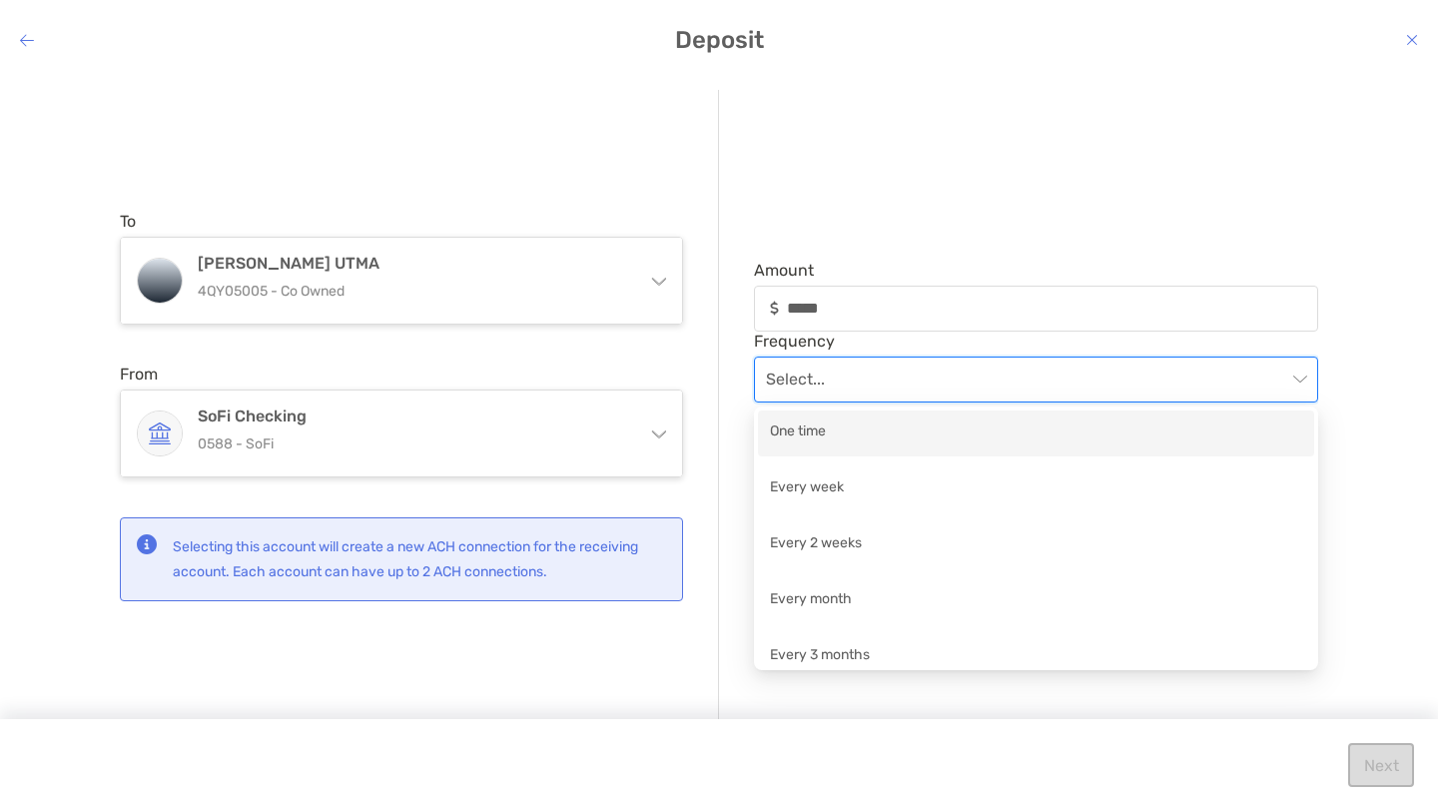
click at [897, 438] on div "One time" at bounding box center [1036, 433] width 532 height 25
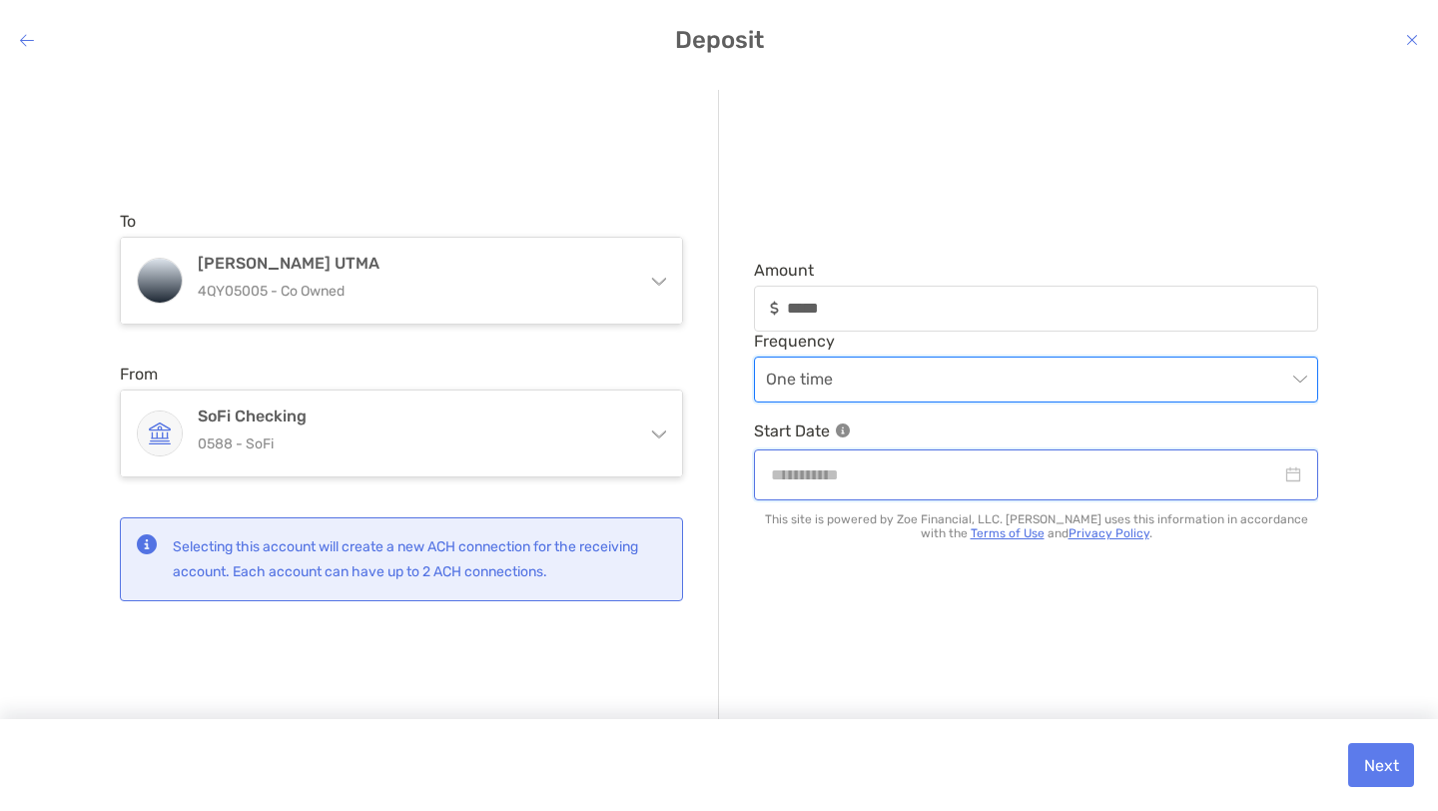
click at [895, 475] on input "modal" at bounding box center [1026, 474] width 510 height 25
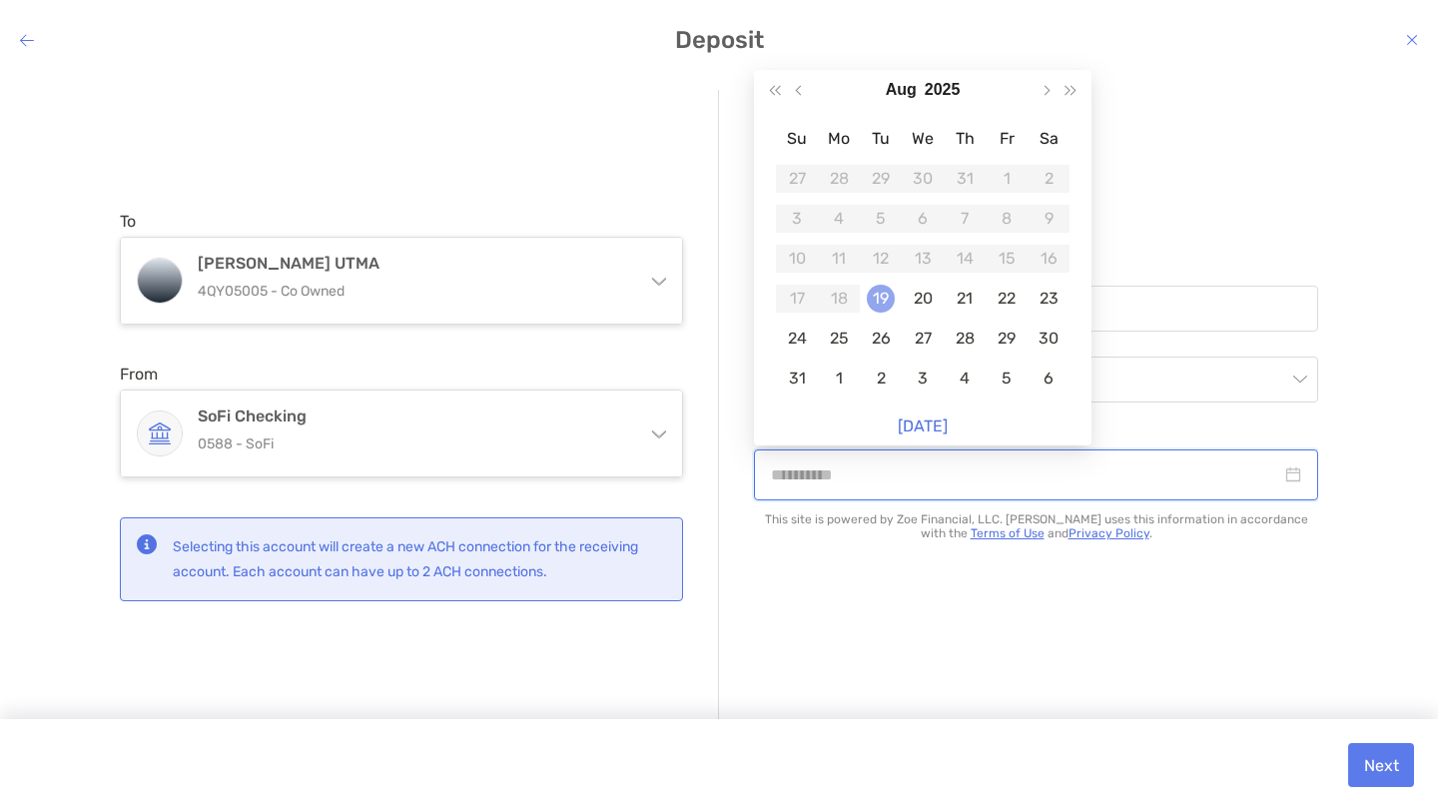
type input "**********"
click at [878, 301] on div "19" at bounding box center [881, 299] width 28 height 28
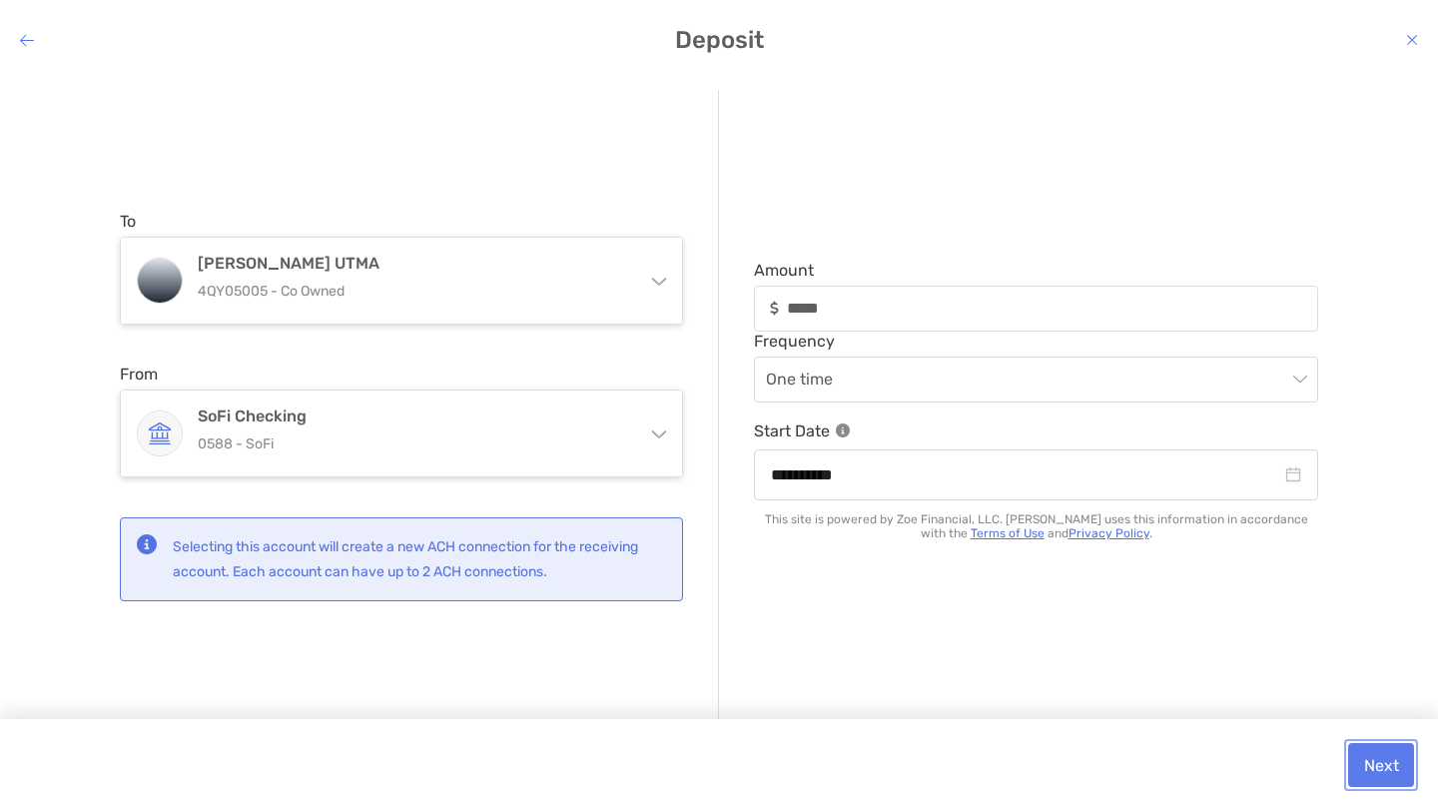
click at [1378, 768] on button "Next" at bounding box center [1382, 765] width 66 height 44
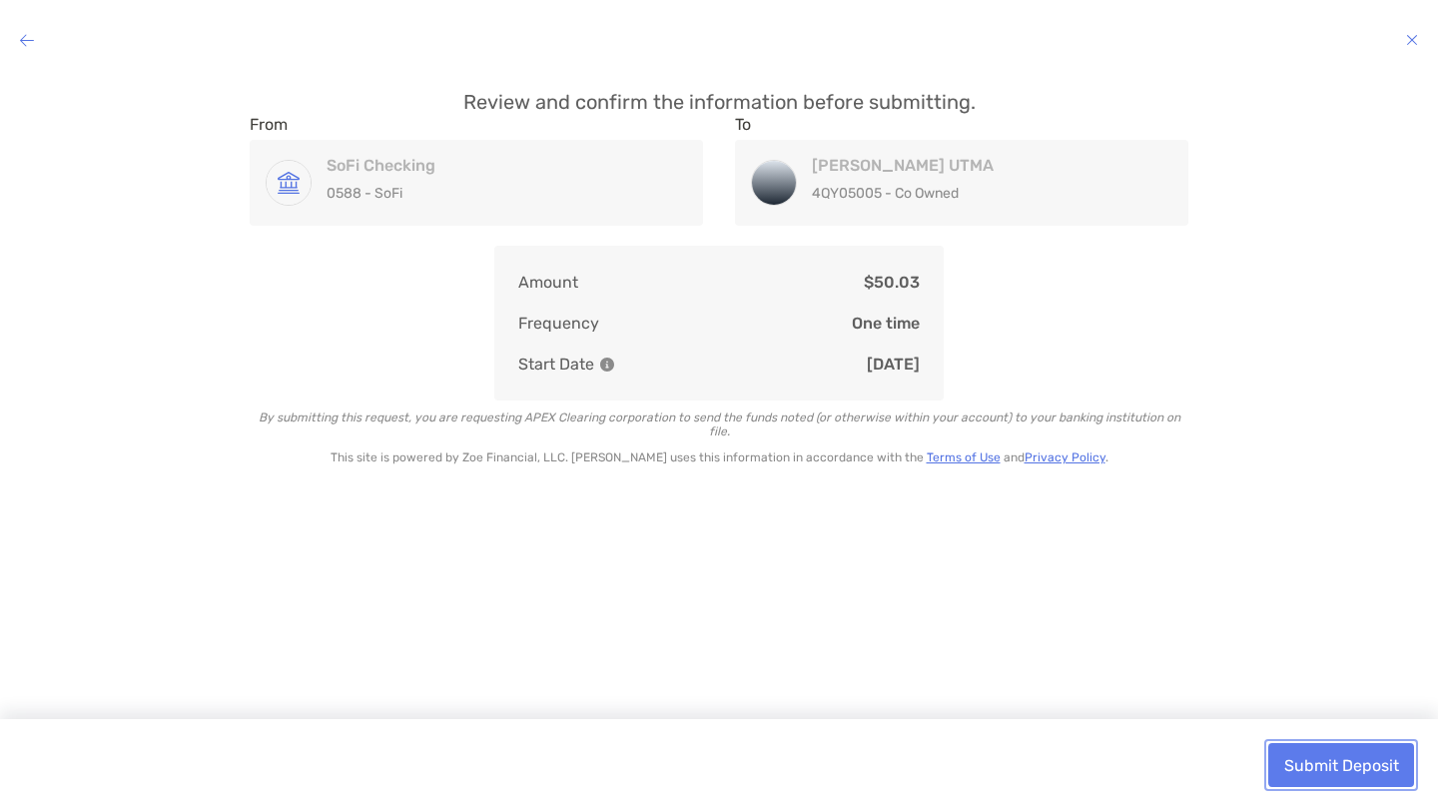
click at [1352, 759] on button "Submit Deposit" at bounding box center [1342, 765] width 146 height 44
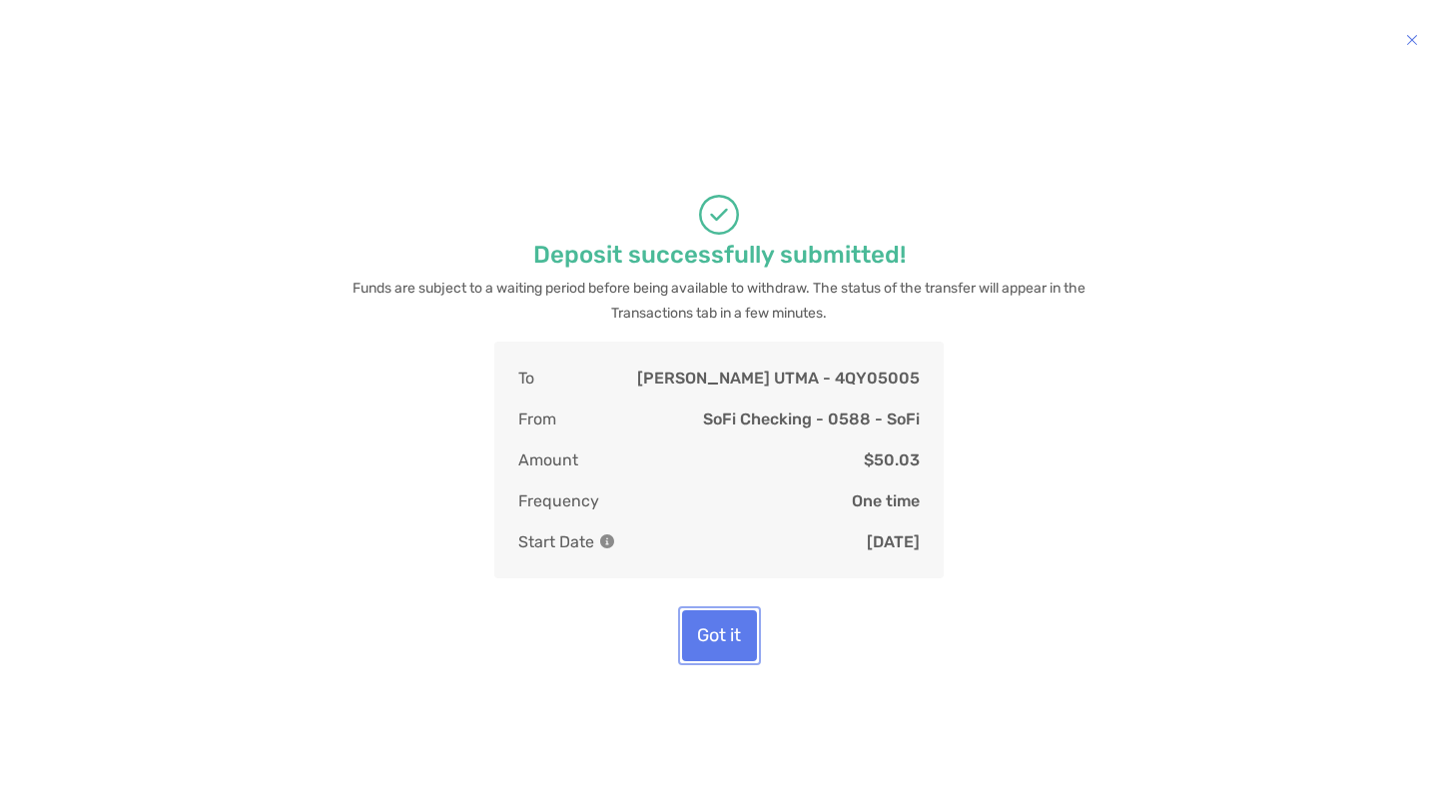
click at [735, 659] on button "Got it" at bounding box center [719, 635] width 75 height 51
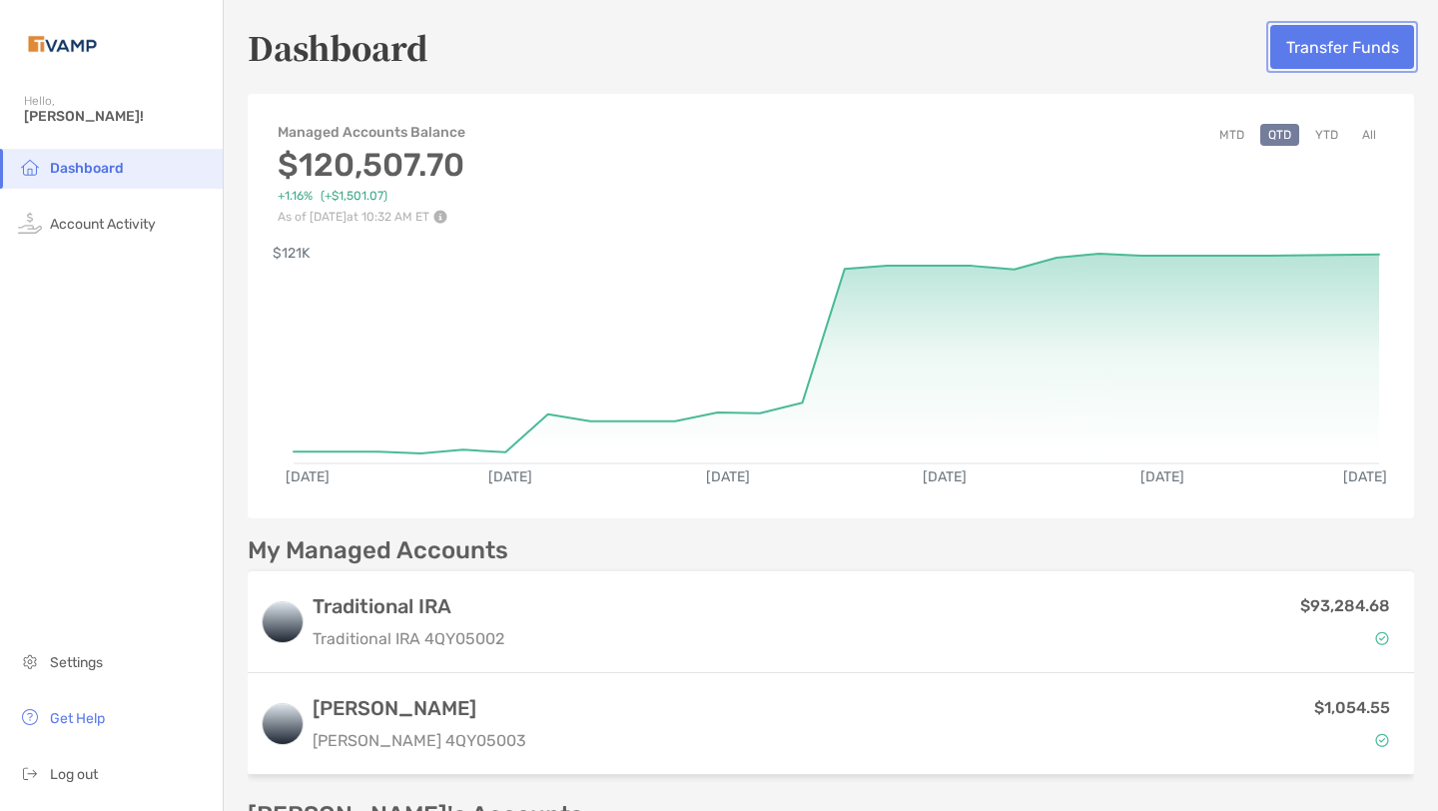
click at [1306, 36] on button "Transfer Funds" at bounding box center [1343, 47] width 144 height 44
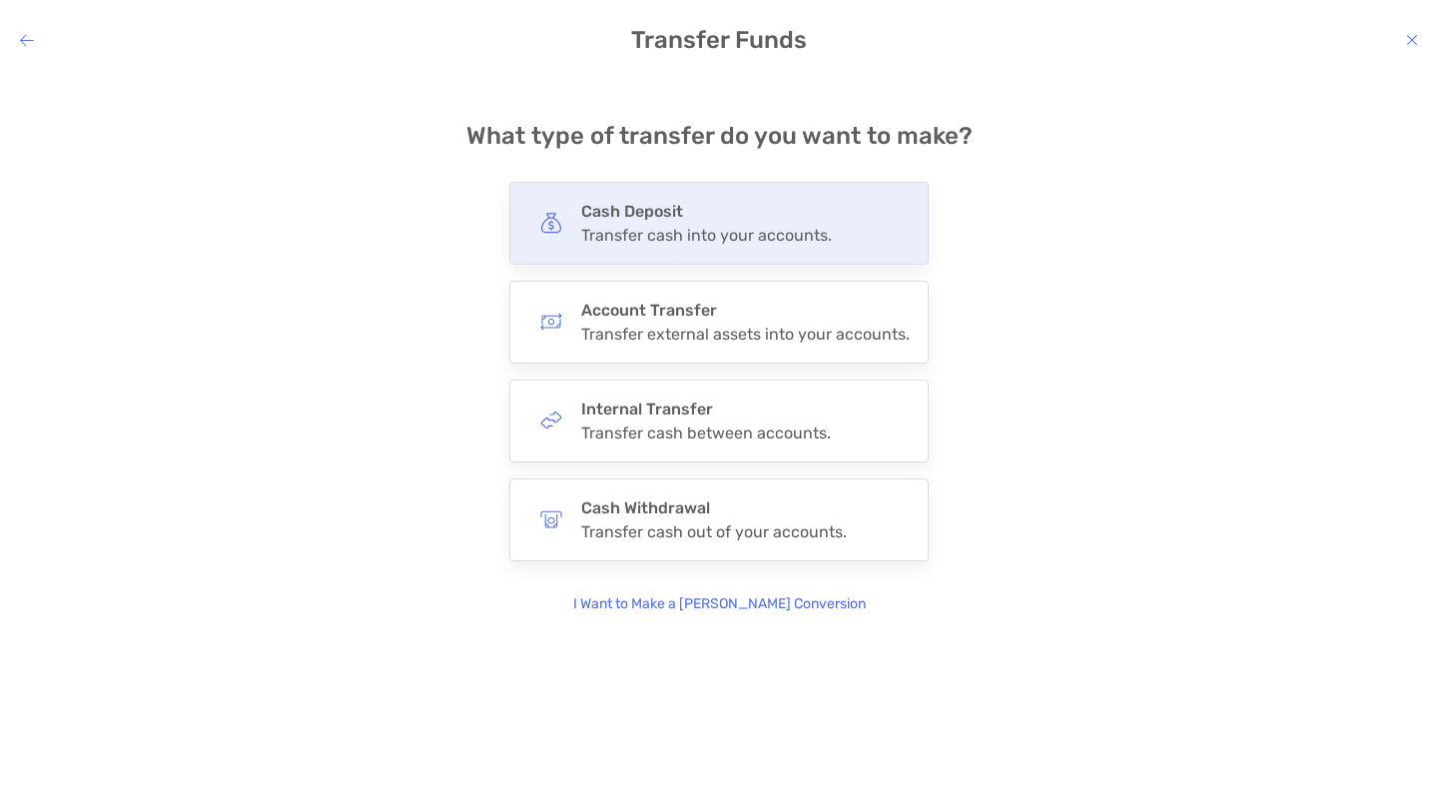
click at [626, 237] on div "Transfer cash into your accounts." at bounding box center [706, 235] width 251 height 19
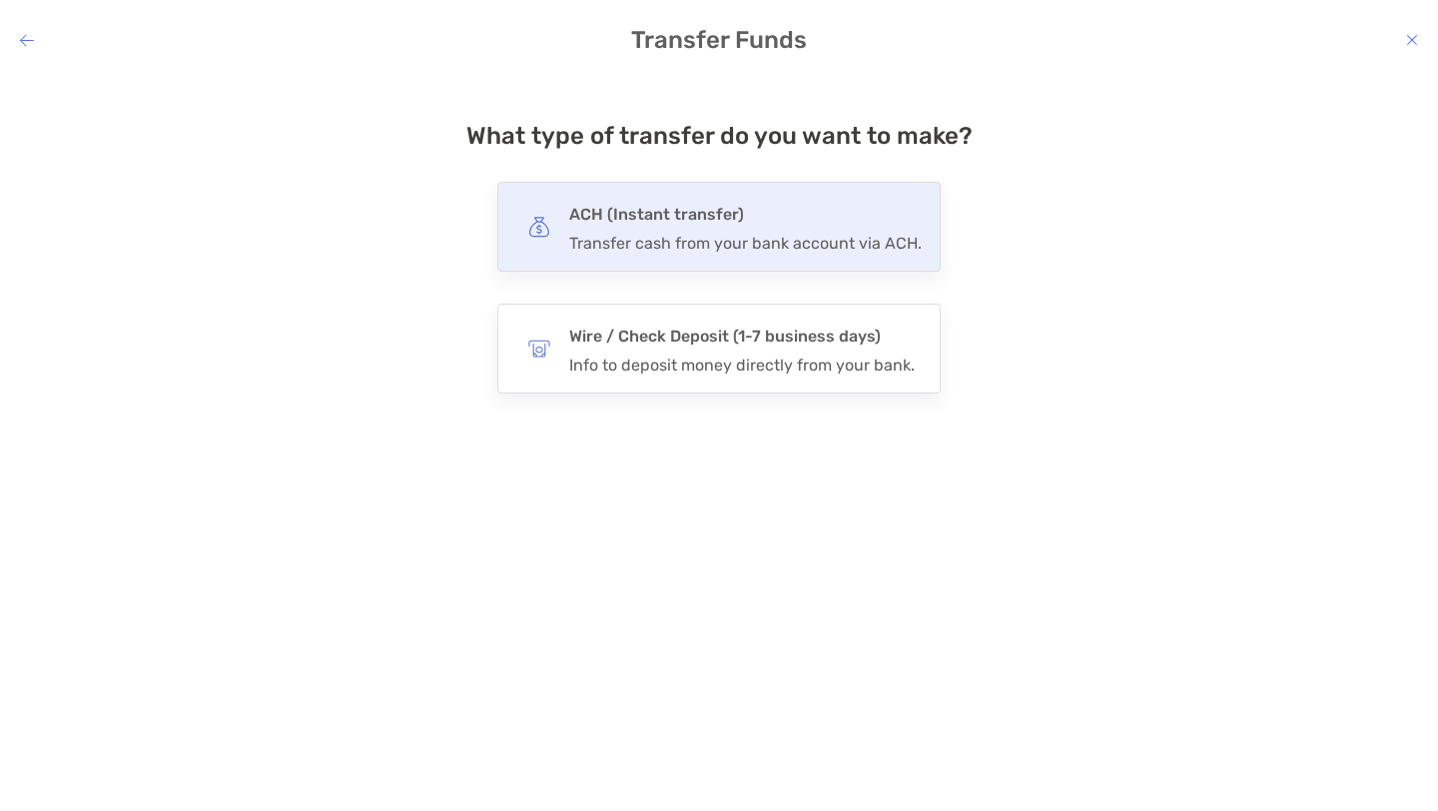
click at [603, 213] on h4 "ACH (Instant transfer)" at bounding box center [745, 215] width 353 height 28
click at [0, 0] on input "***" at bounding box center [0, 0] width 0 height 0
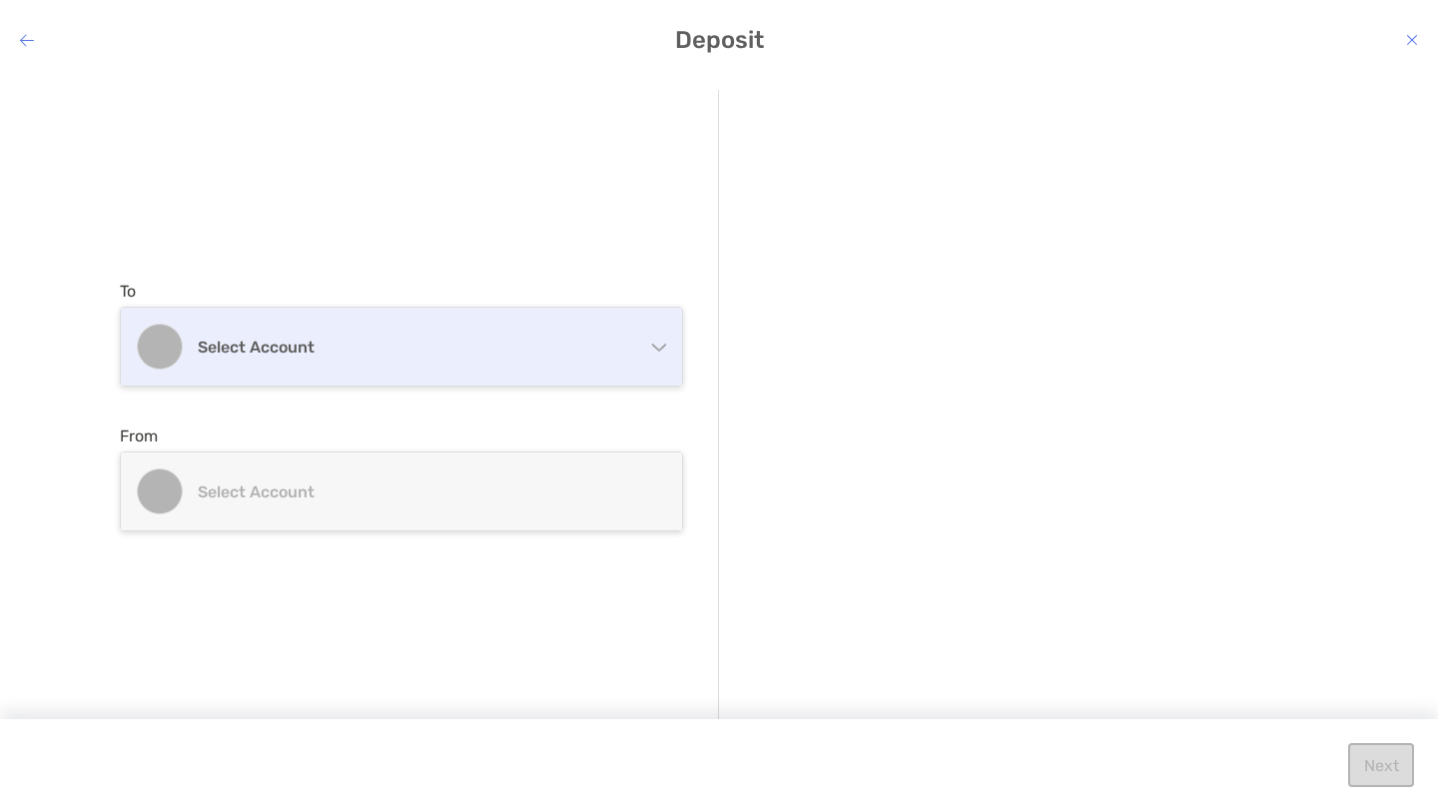
click at [490, 355] on h4 "Select account" at bounding box center [414, 347] width 432 height 19
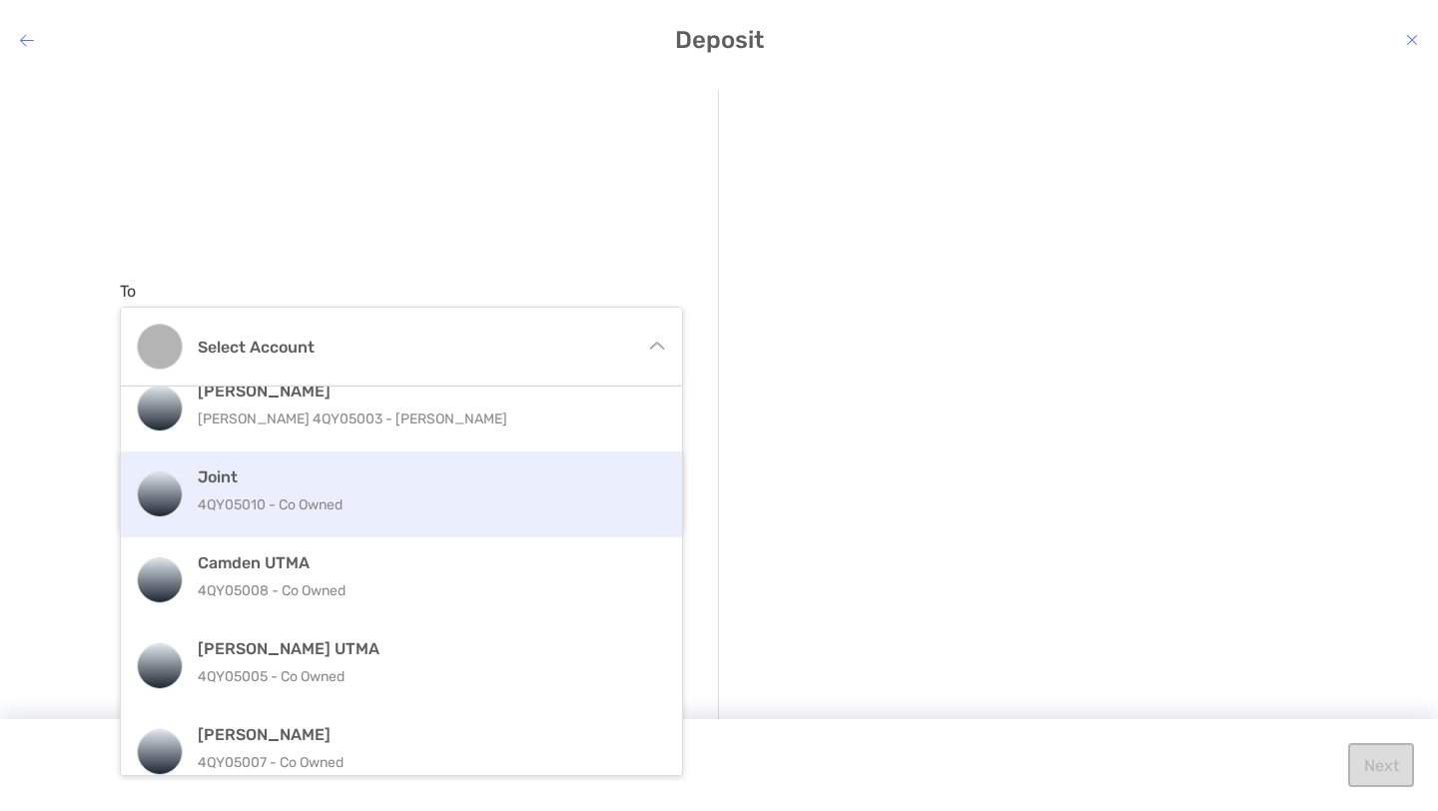
scroll to position [127, 0]
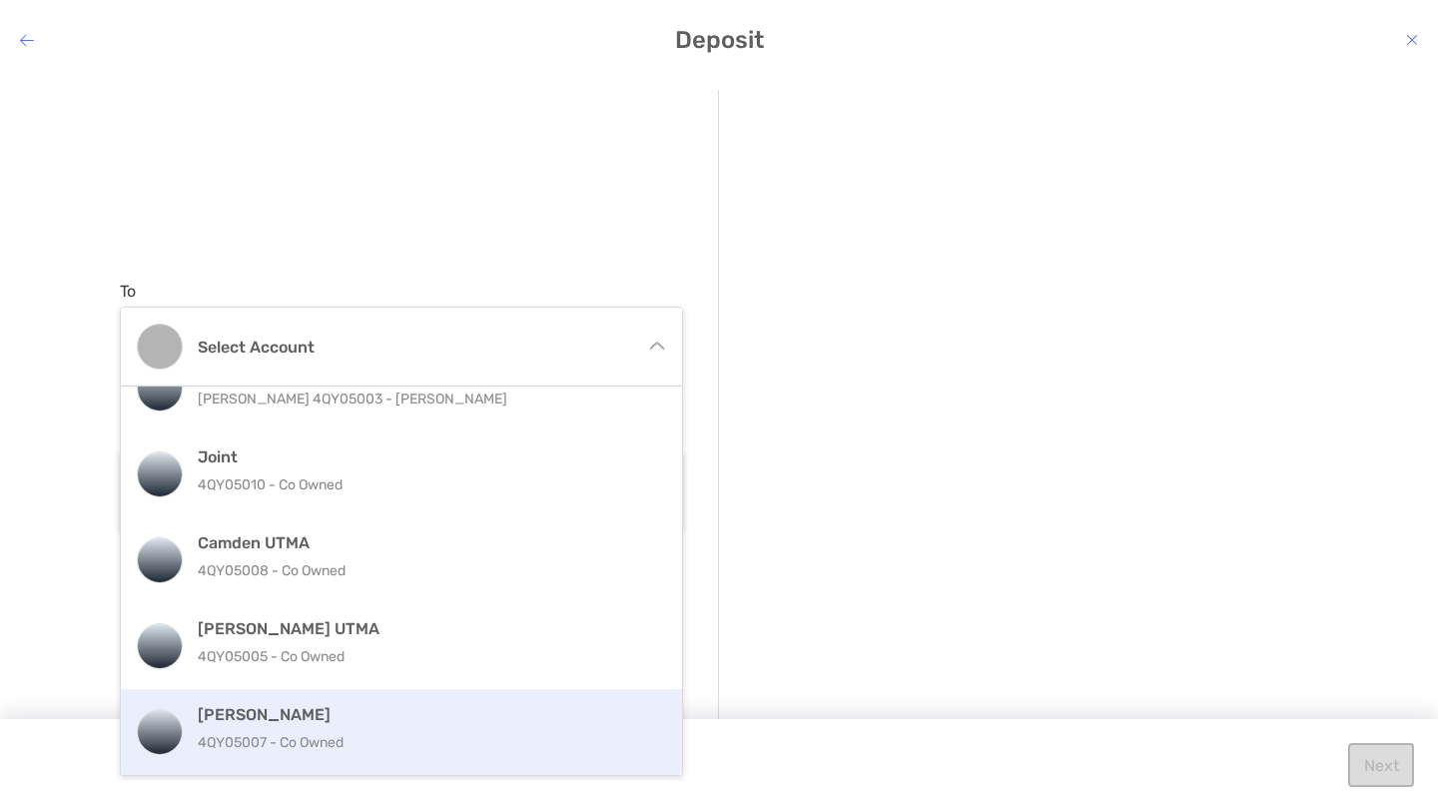
click at [342, 735] on p "4QY05007 - Co Owned" at bounding box center [423, 742] width 450 height 25
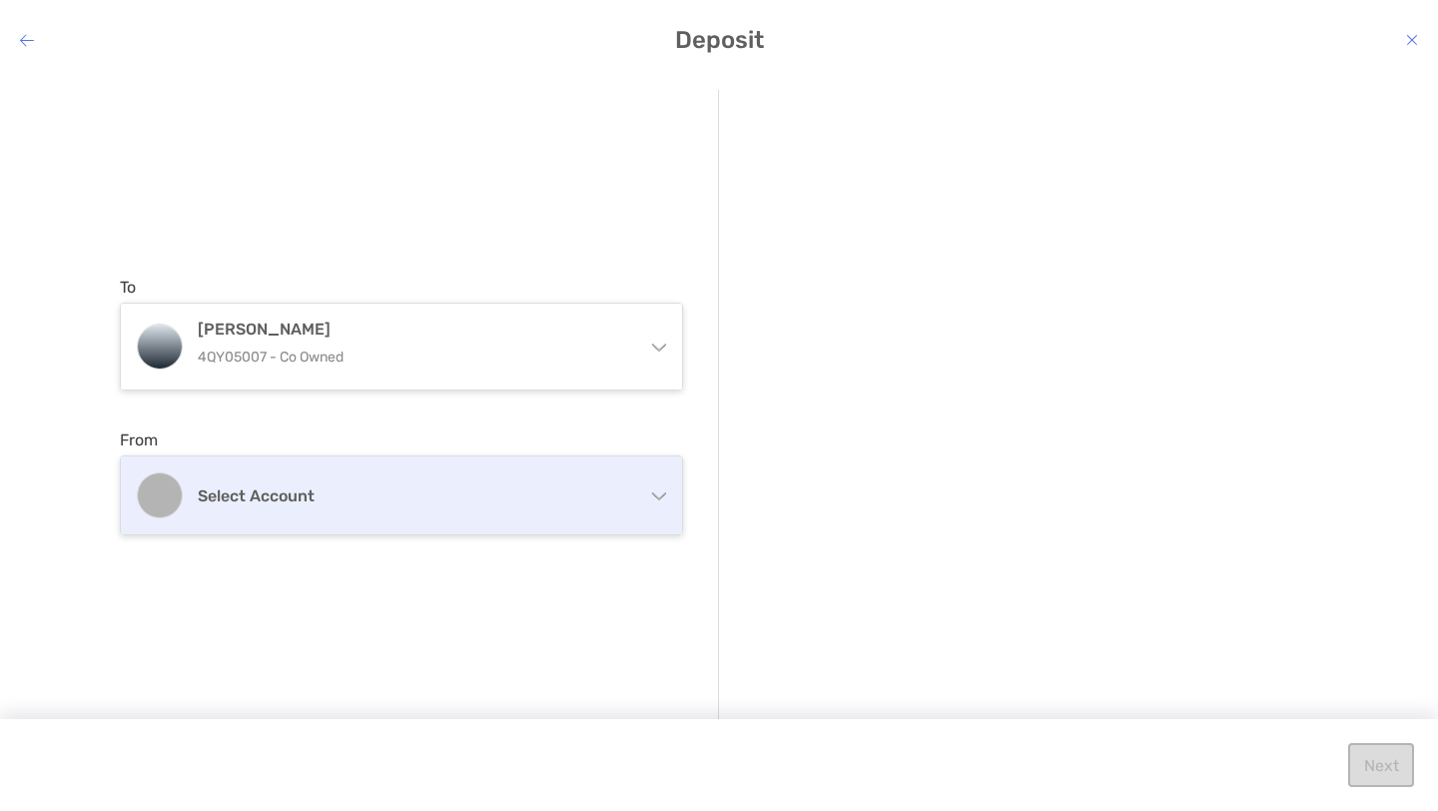
click at [385, 494] on h4 "Select account" at bounding box center [414, 495] width 432 height 19
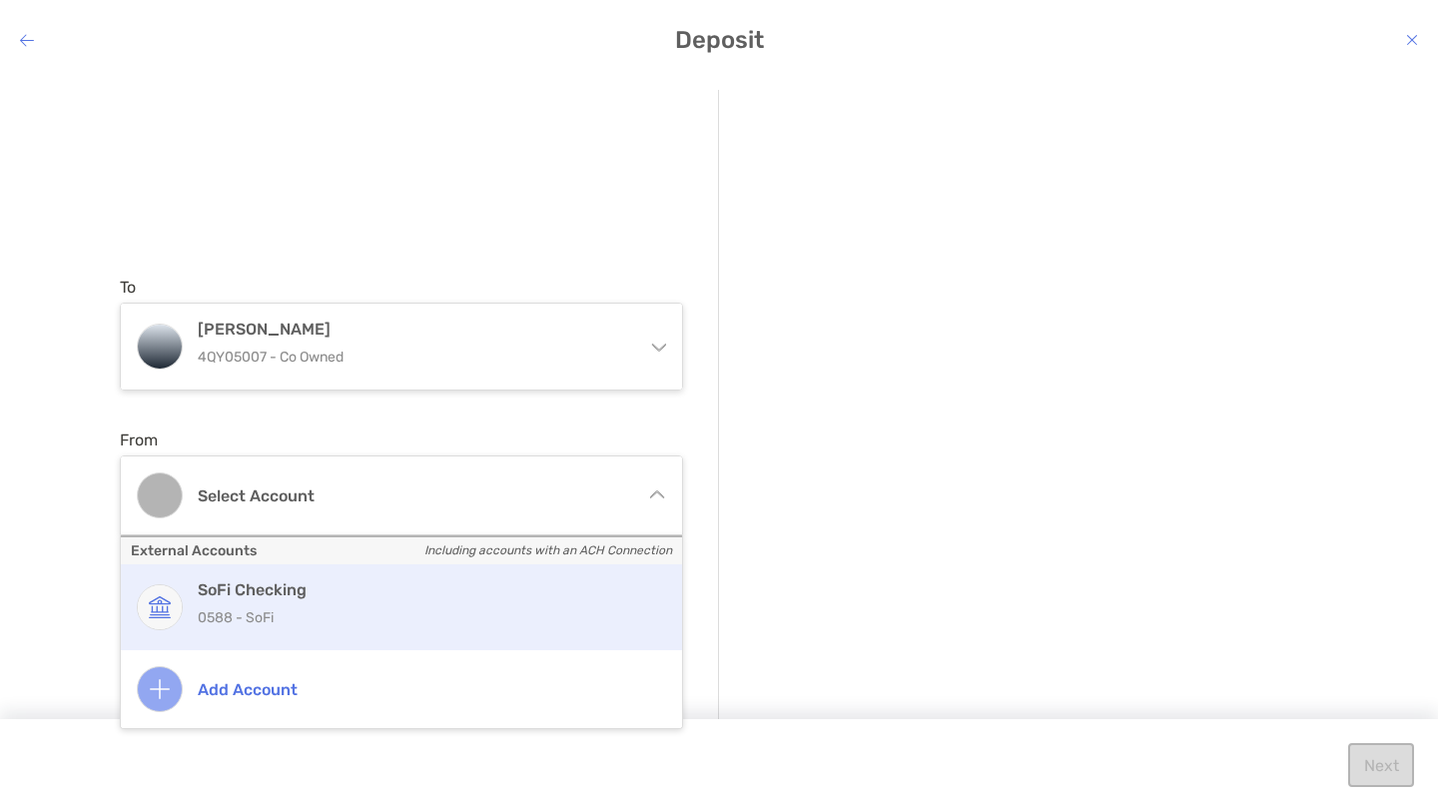
click at [332, 599] on div "SoFi Checking 0588 - SoFi" at bounding box center [423, 607] width 450 height 54
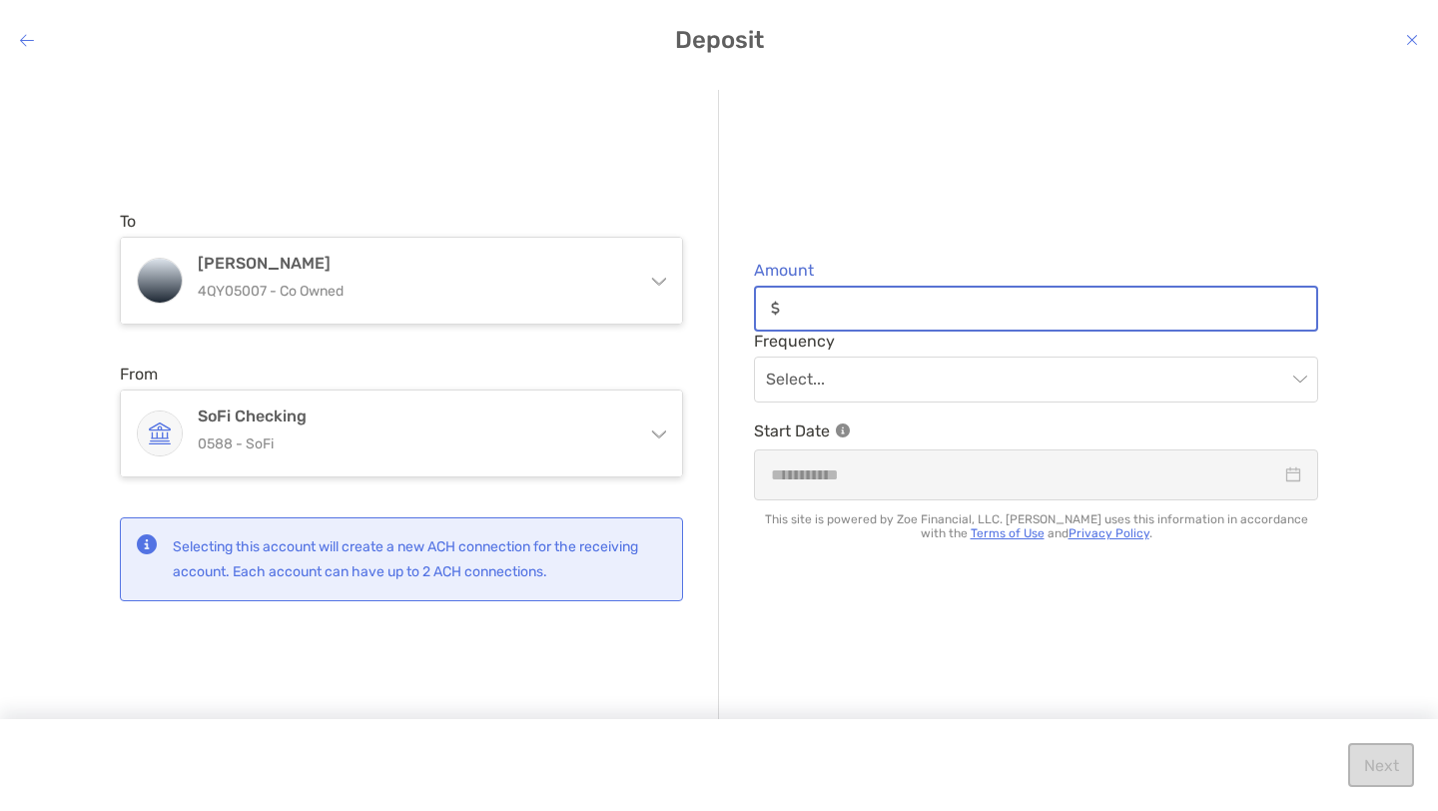
click at [859, 307] on input "Amount" at bounding box center [1052, 308] width 528 height 17
type input "*****"
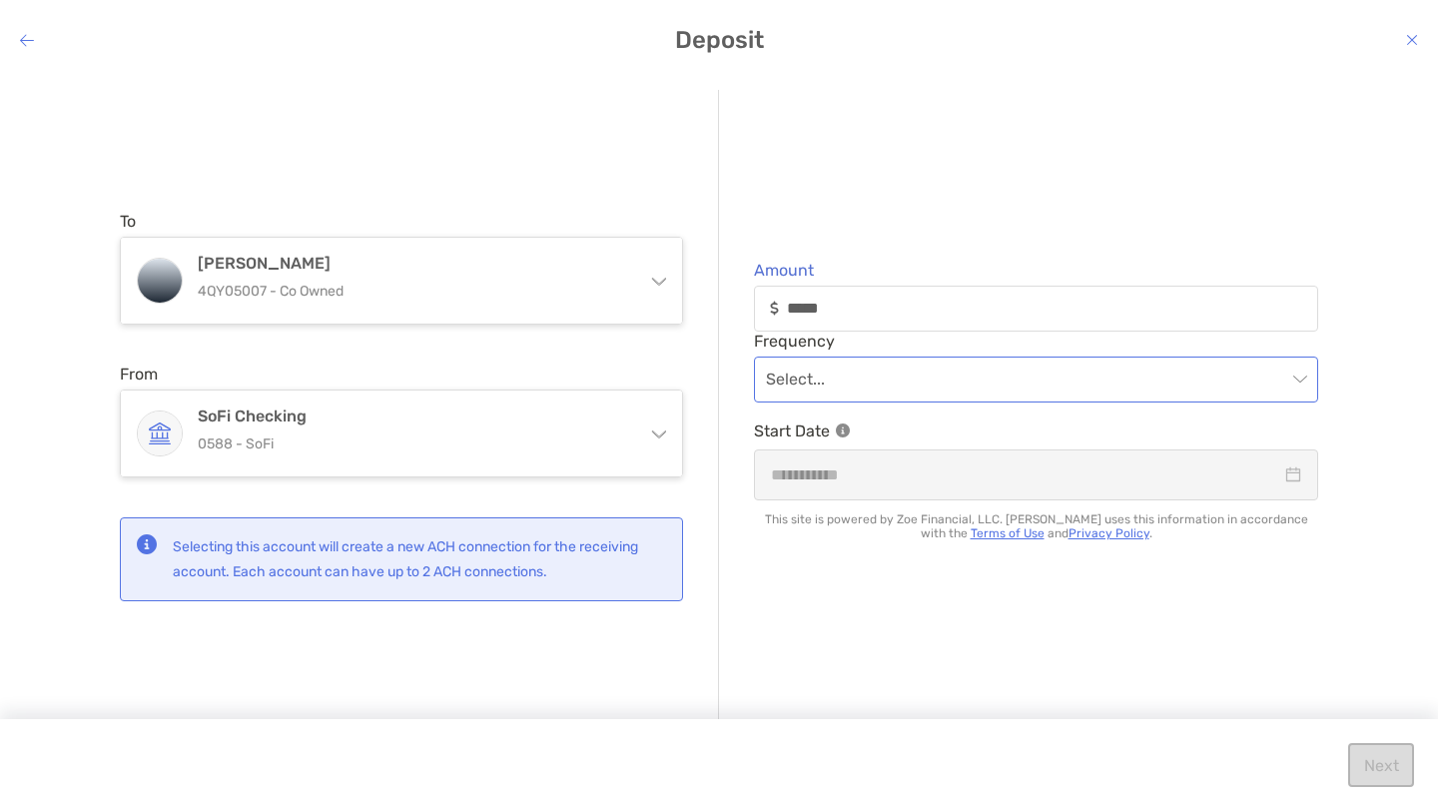
click at [918, 389] on input "modal" at bounding box center [1026, 380] width 520 height 44
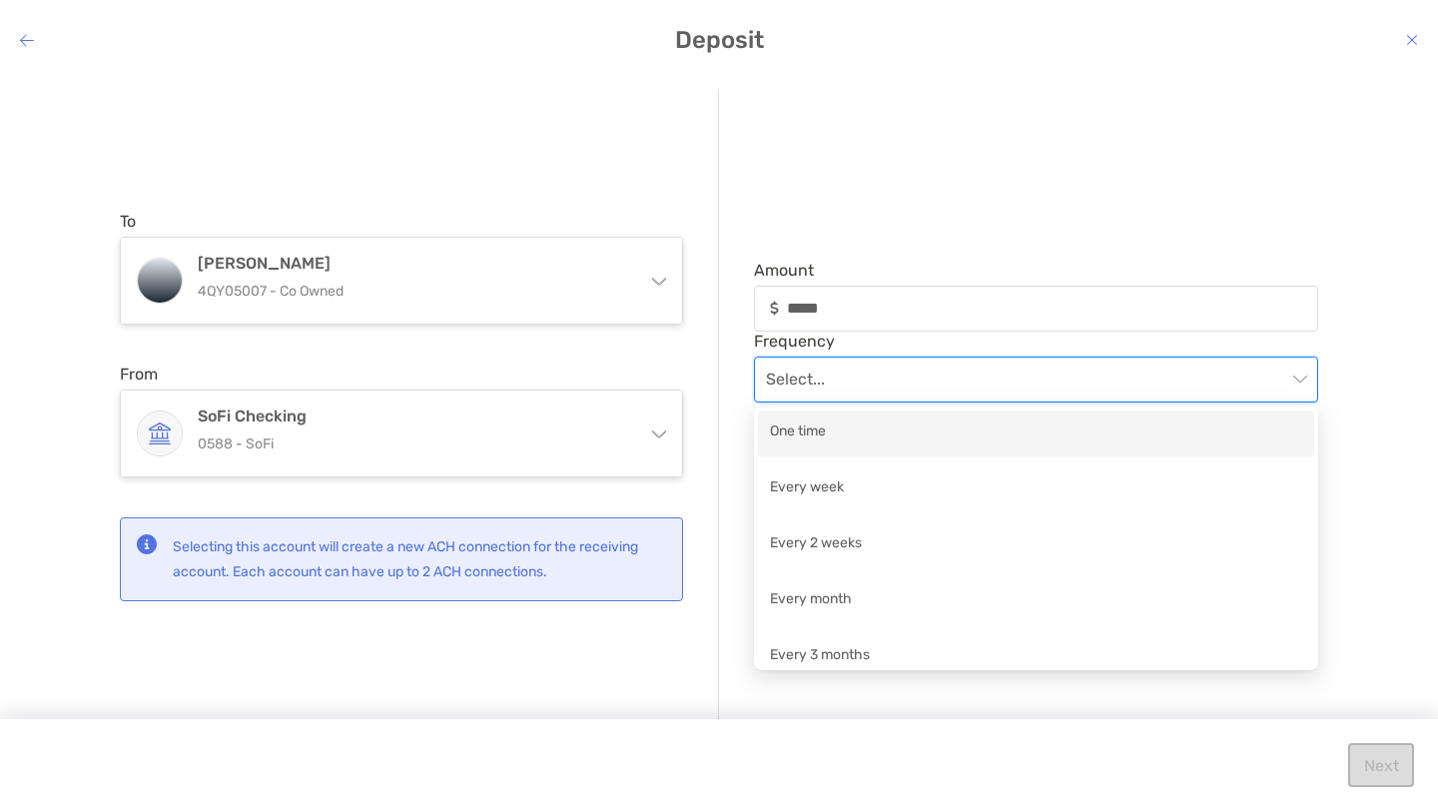
click at [881, 434] on div "One time" at bounding box center [1036, 433] width 532 height 25
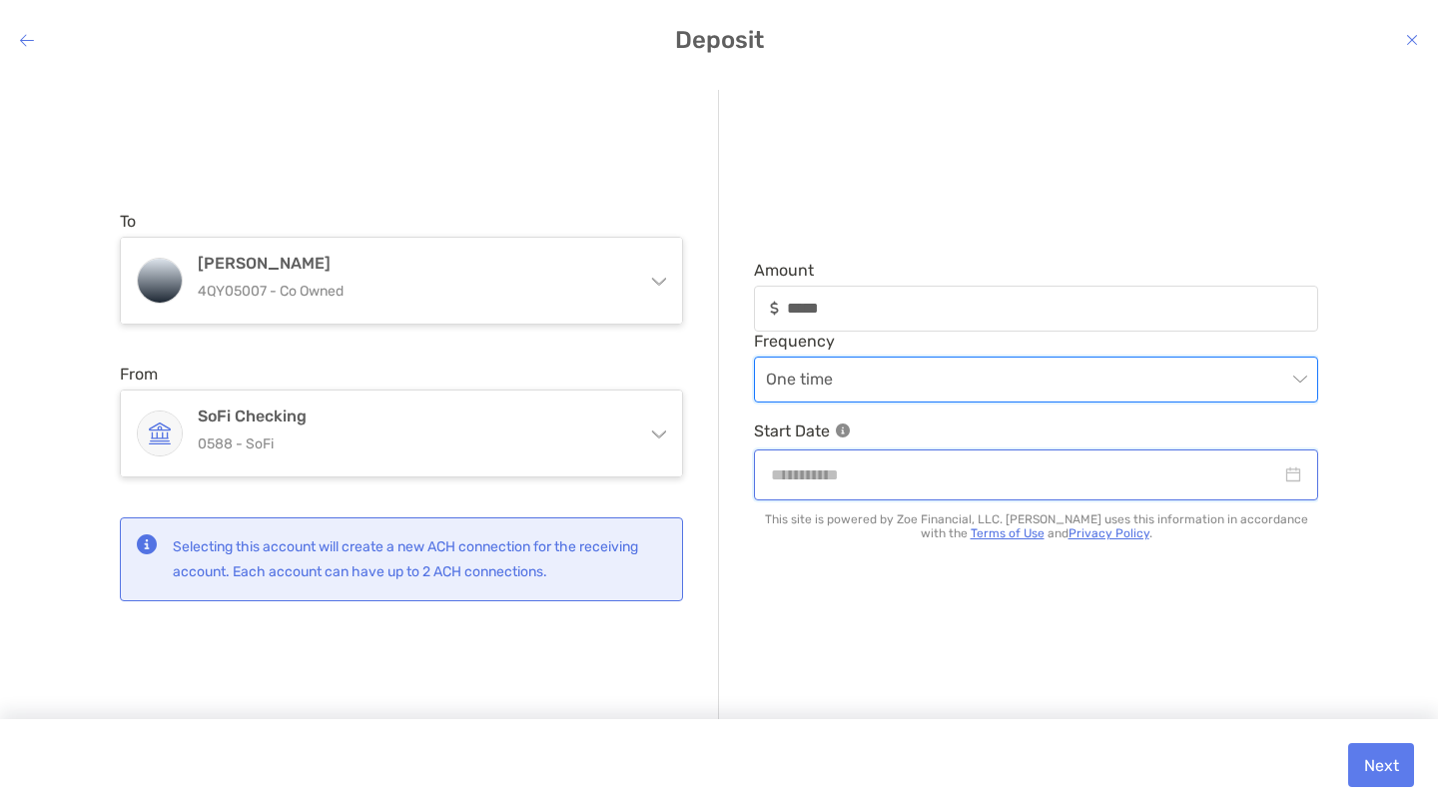
click at [893, 470] on input "modal" at bounding box center [1026, 474] width 510 height 25
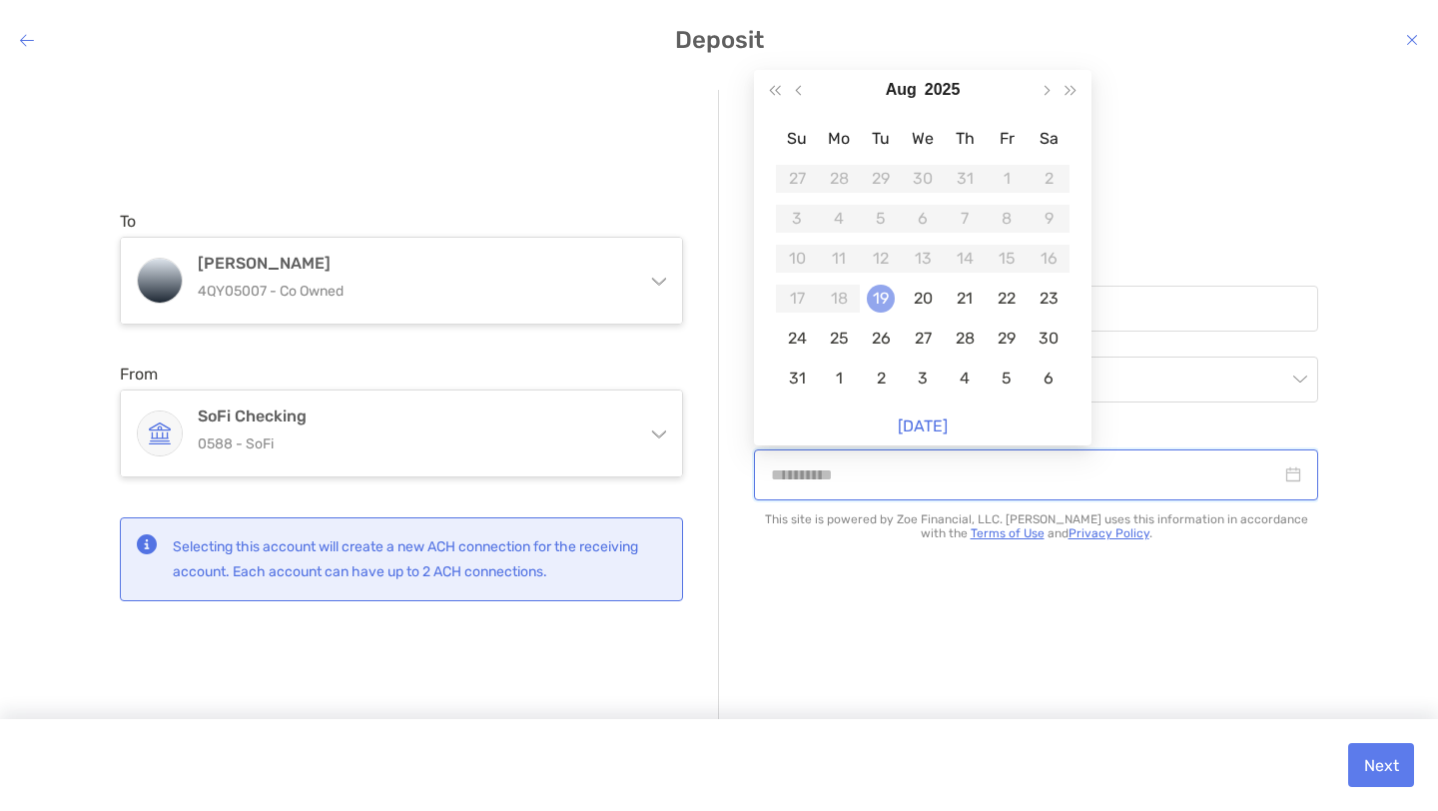
type input "**********"
click at [876, 298] on div "19" at bounding box center [881, 299] width 28 height 28
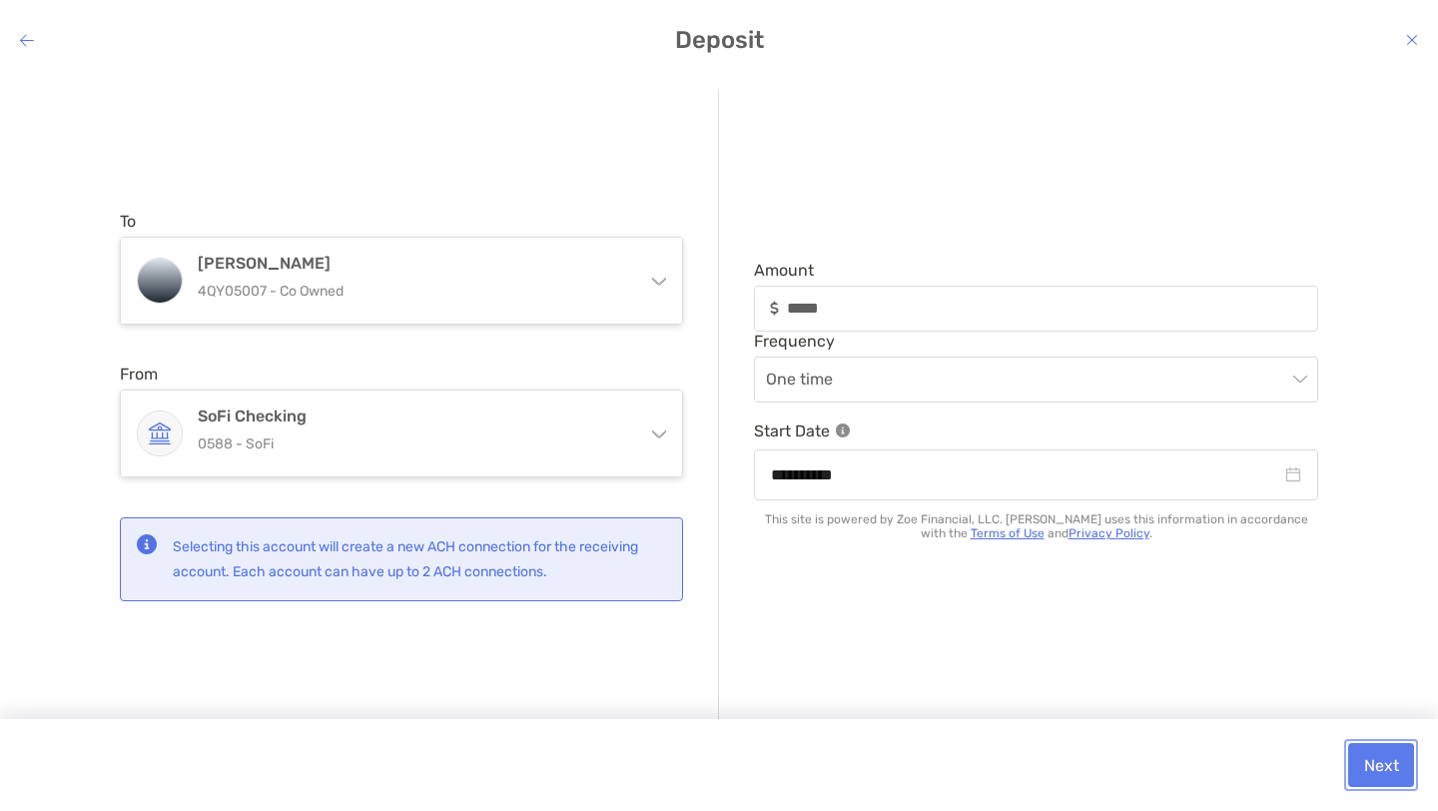
click at [1385, 767] on button "Next" at bounding box center [1382, 765] width 66 height 44
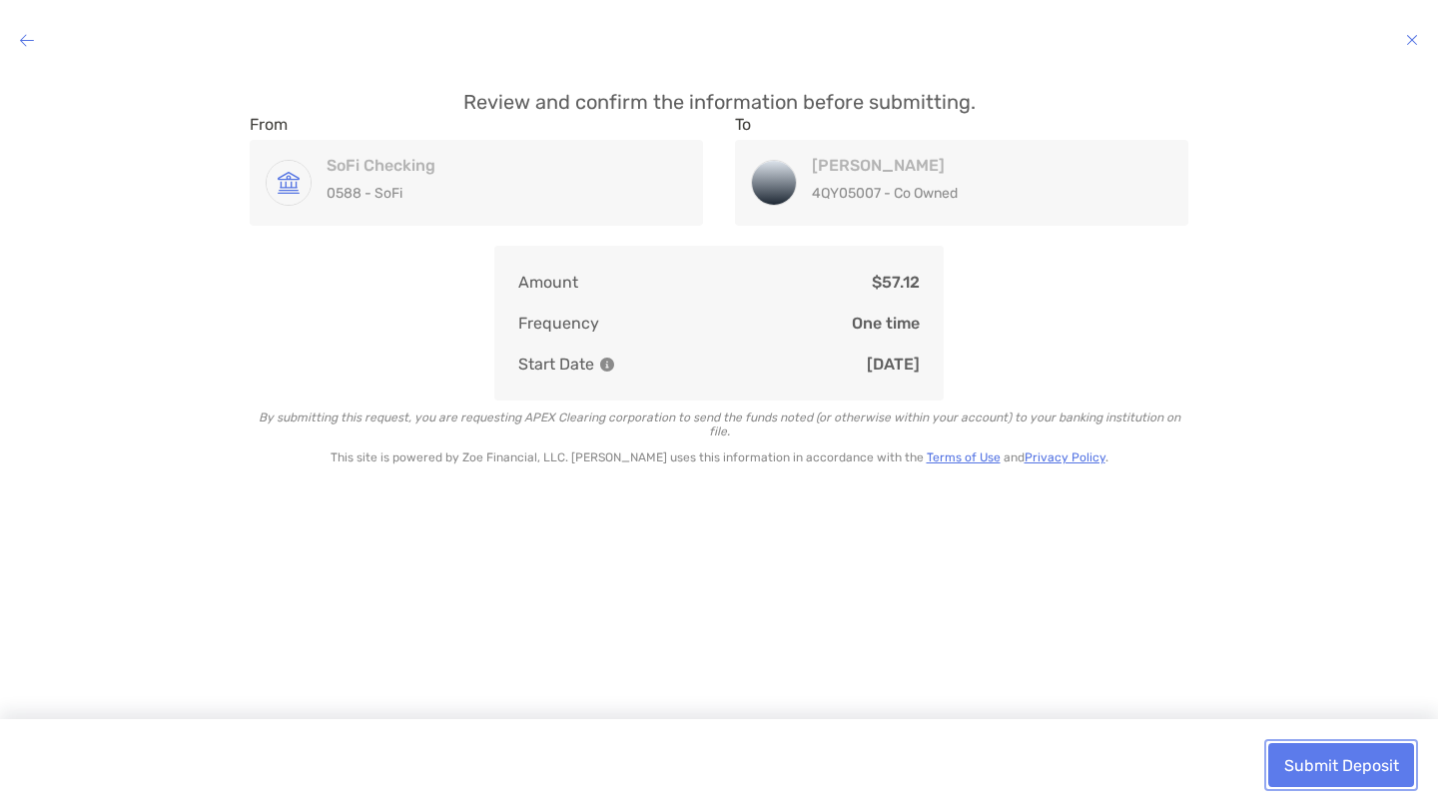
click at [1354, 763] on button "Submit Deposit" at bounding box center [1342, 765] width 146 height 44
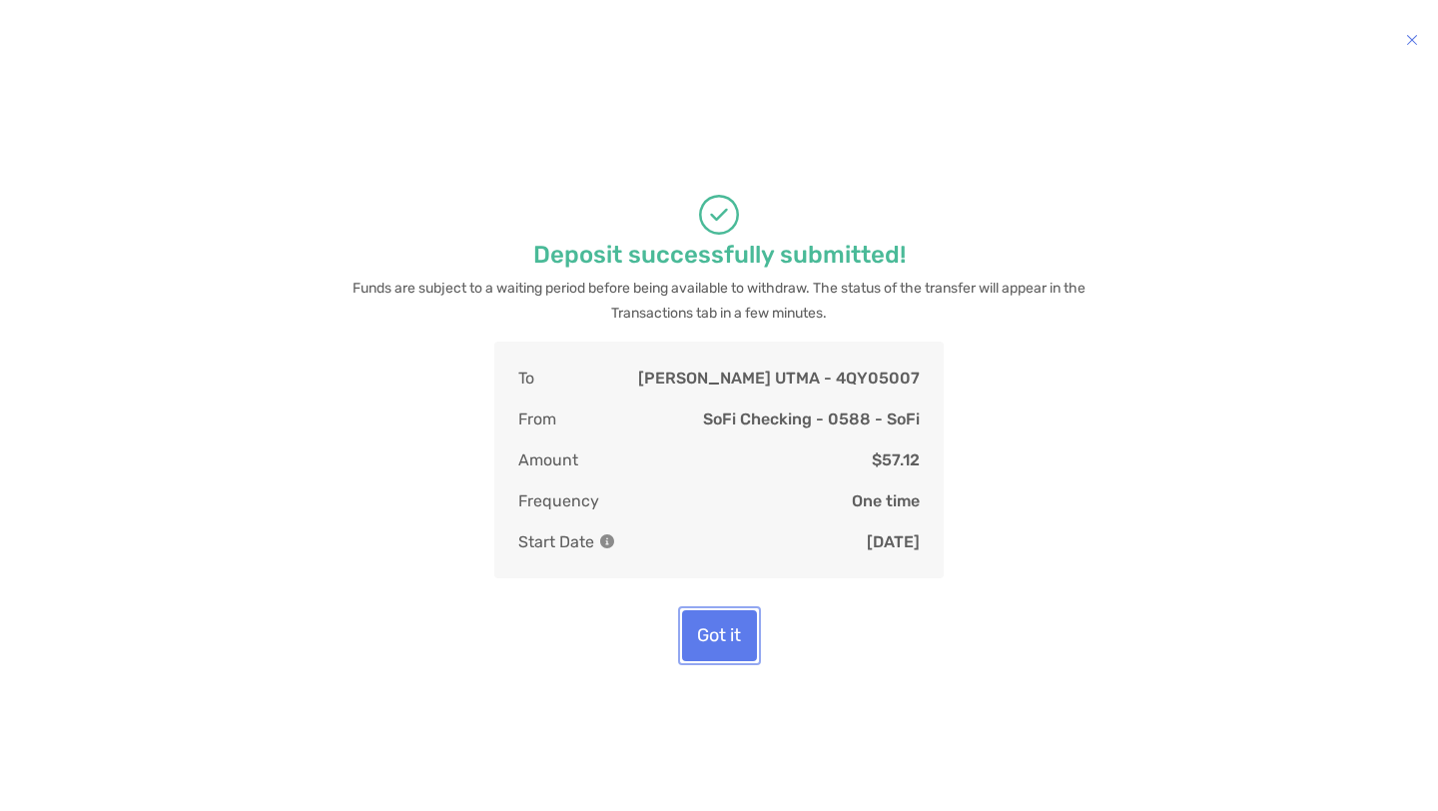
click at [739, 635] on button "Got it" at bounding box center [719, 635] width 75 height 51
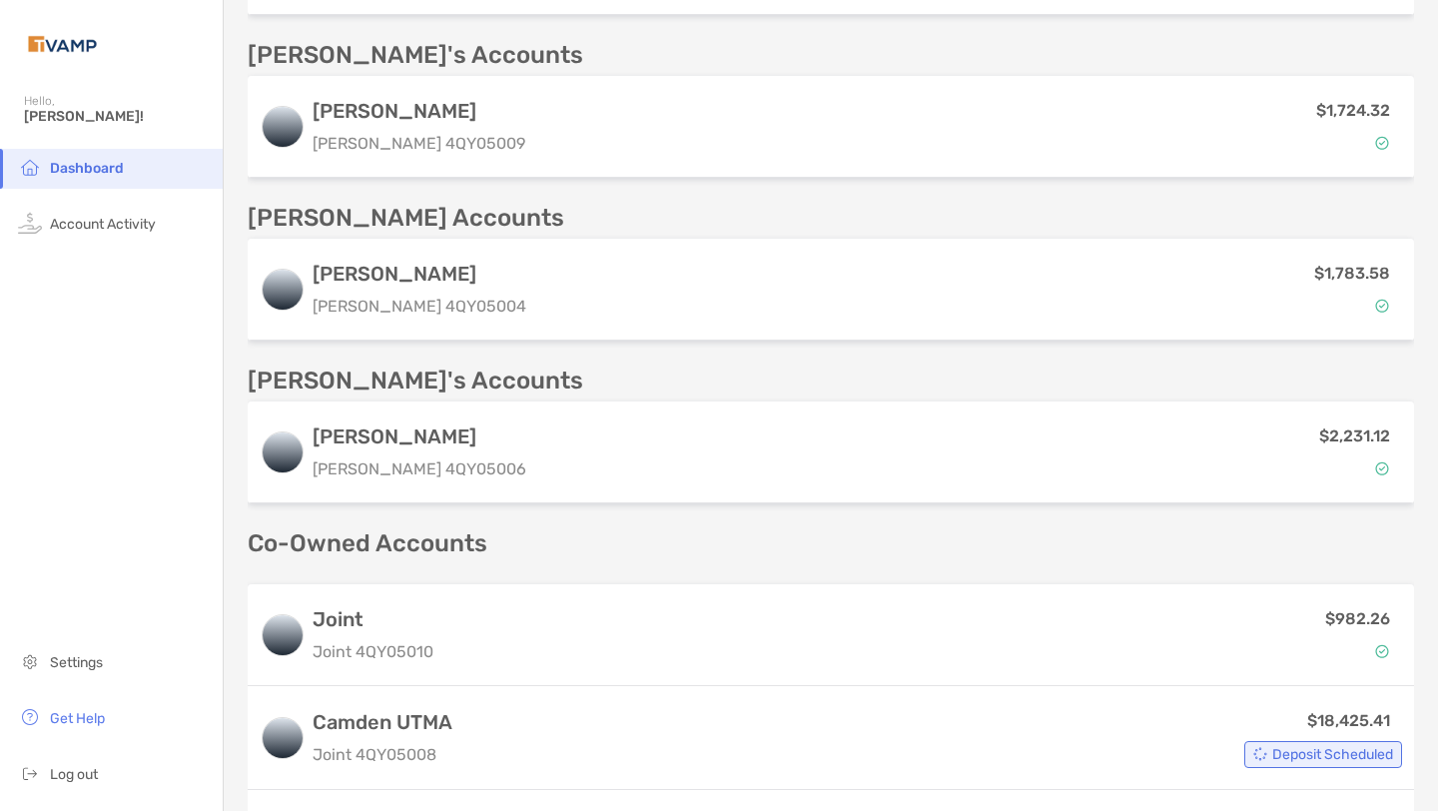
scroll to position [765, 0]
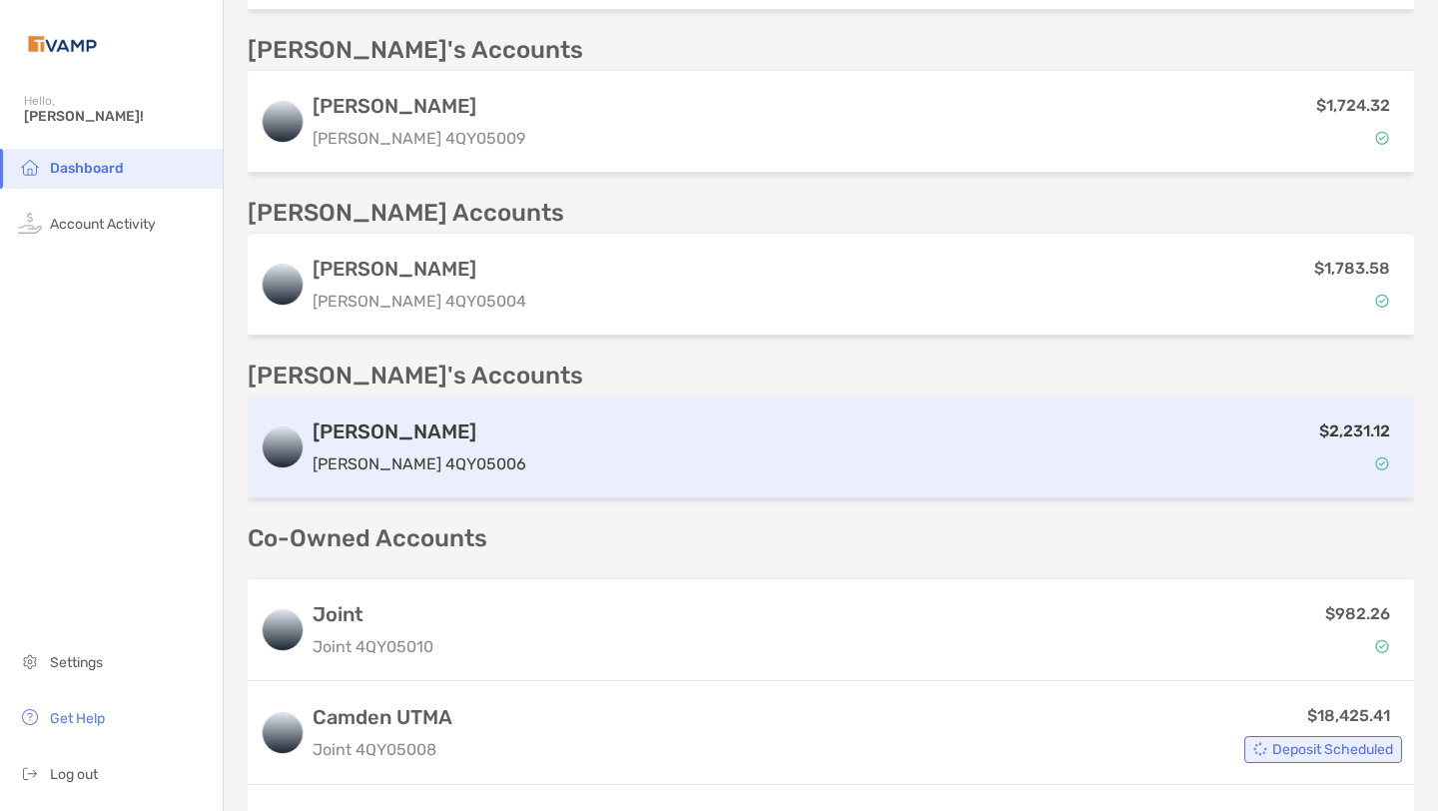
click at [460, 448] on div "[PERSON_NAME] [PERSON_NAME] 4QY05006 $2,231.12" at bounding box center [831, 448] width 1167 height 102
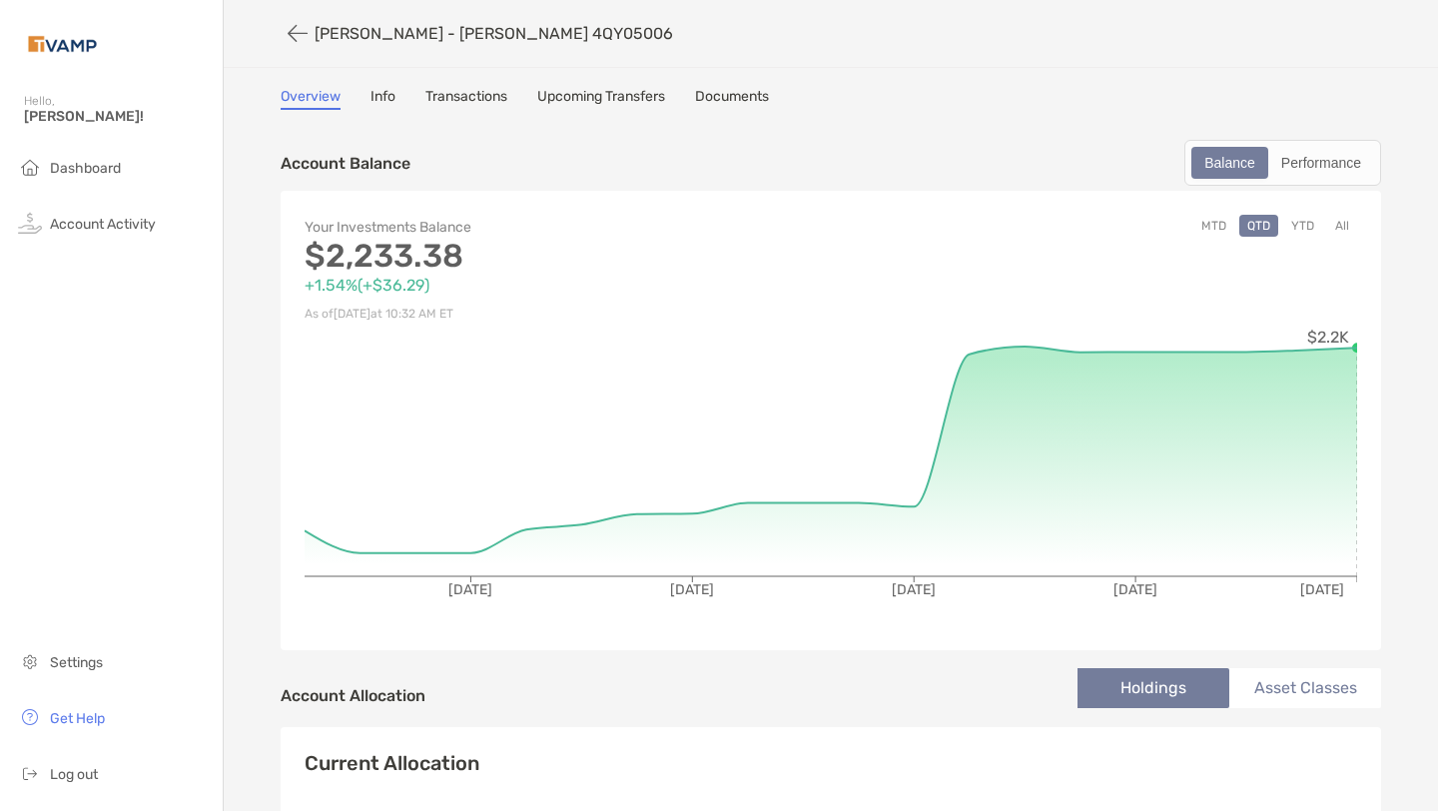
click at [598, 96] on link "Upcoming Transfers" at bounding box center [601, 99] width 128 height 22
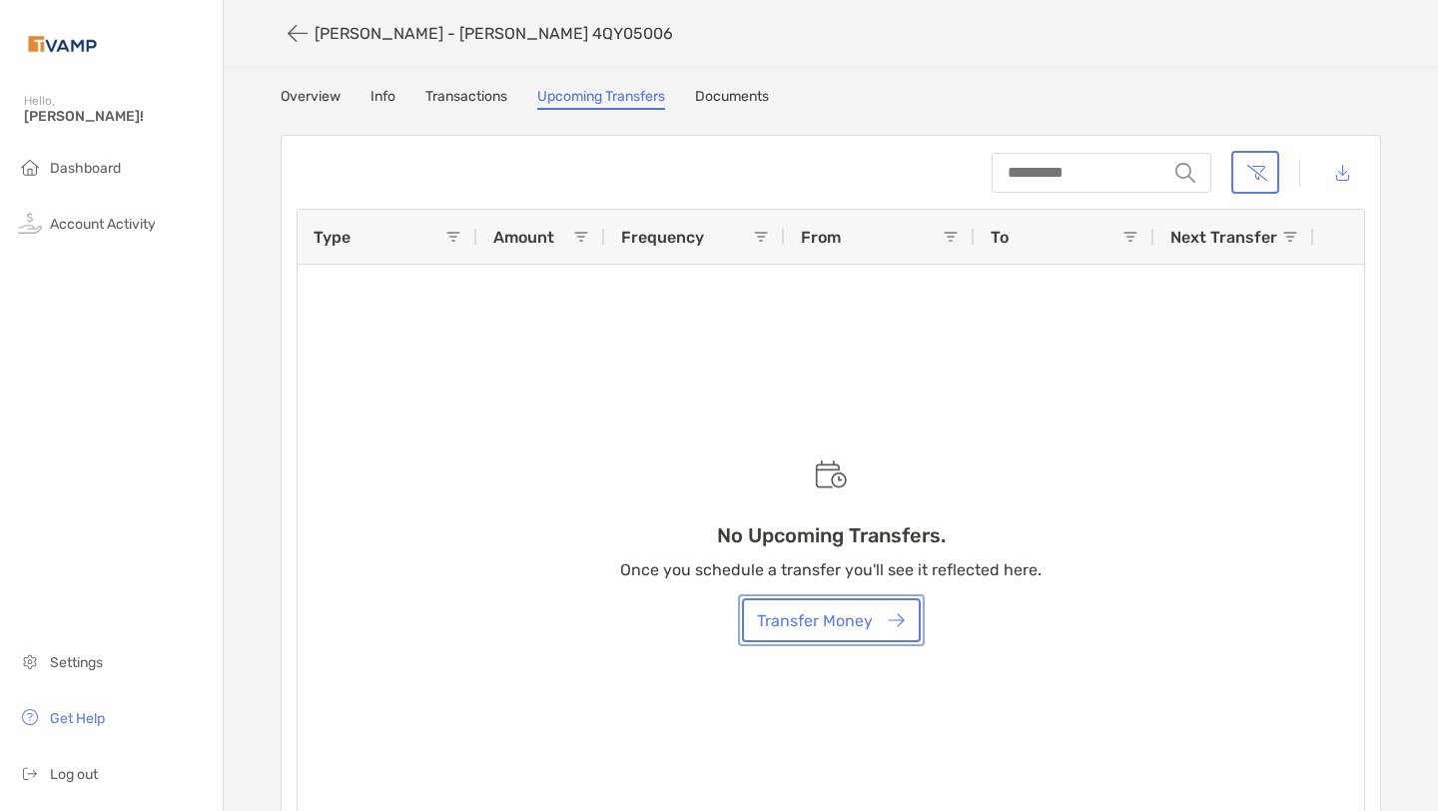
click at [870, 614] on button "Transfer Money" at bounding box center [831, 620] width 179 height 44
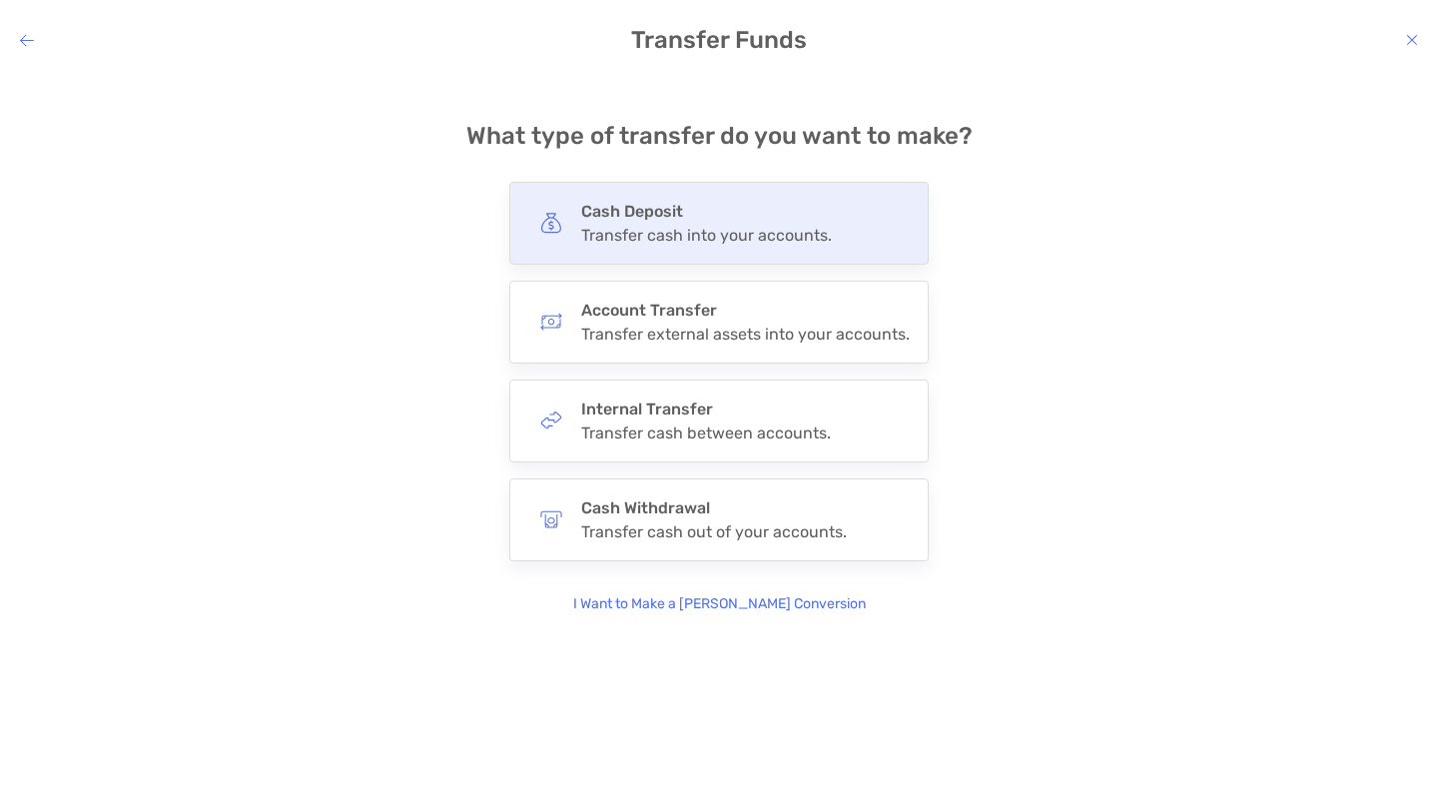
click at [729, 211] on h4 "Cash Deposit" at bounding box center [706, 211] width 251 height 19
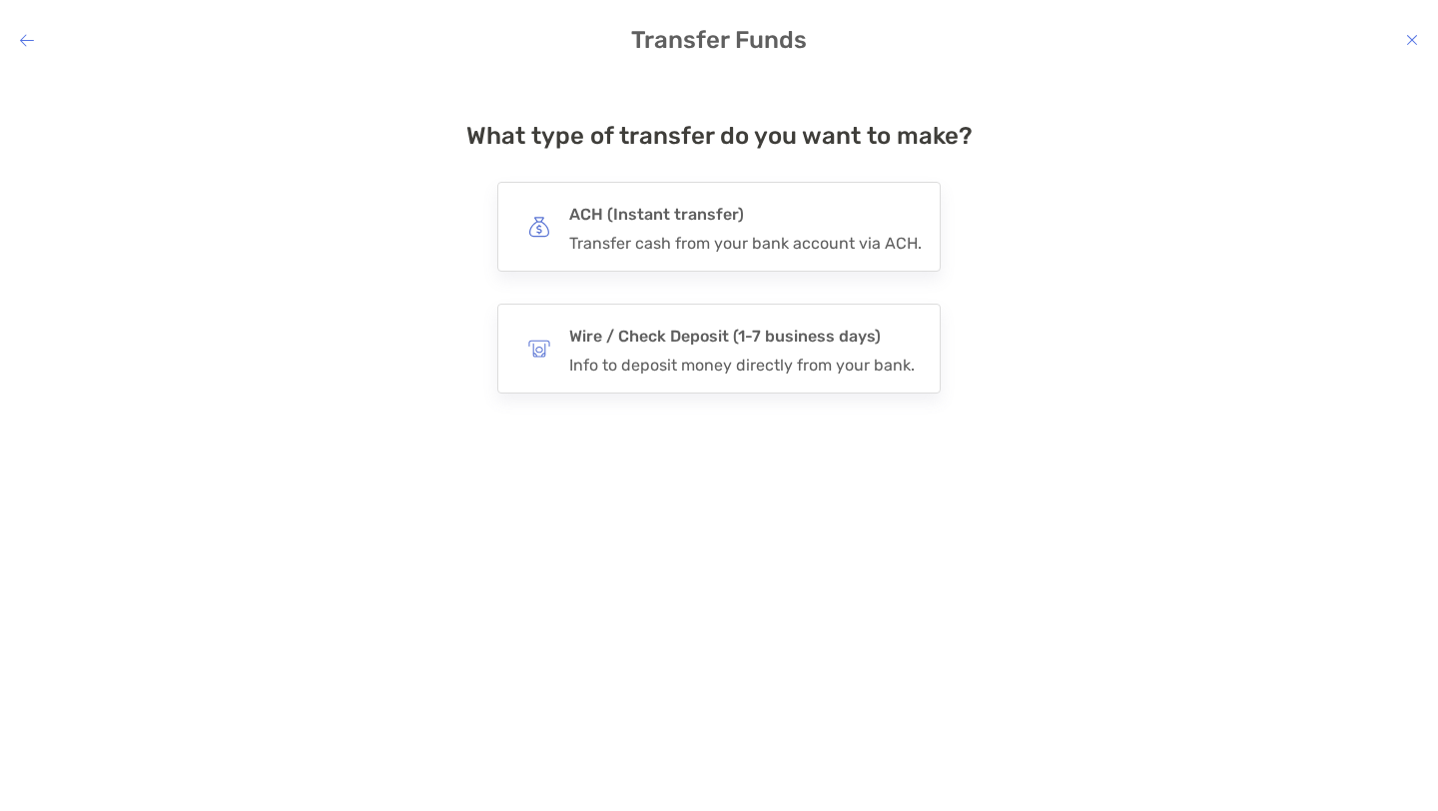
click at [729, 211] on h4 "ACH (Instant transfer)" at bounding box center [745, 215] width 353 height 28
click at [0, 0] on input "***" at bounding box center [0, 0] width 0 height 0
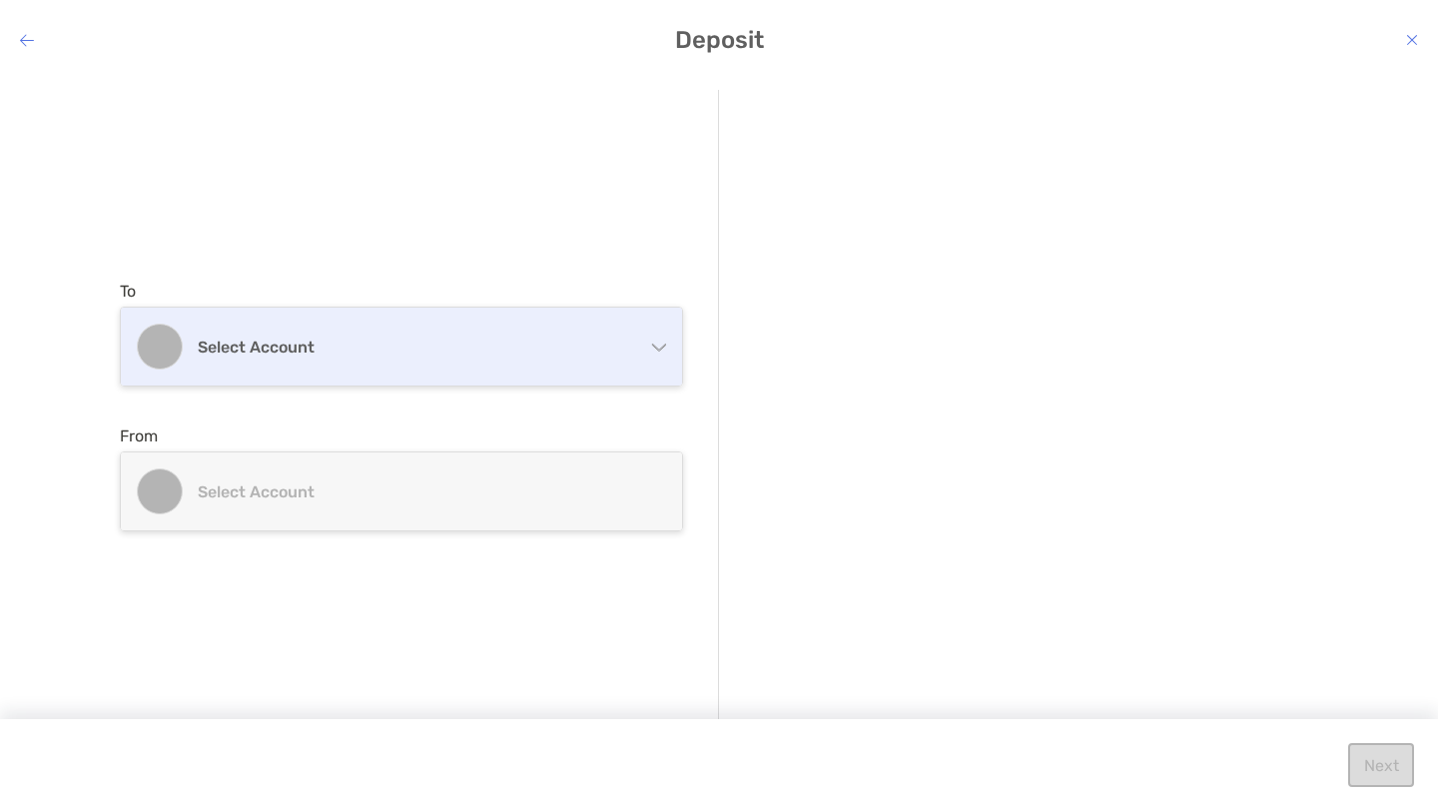
click at [625, 354] on h4 "Select account" at bounding box center [414, 347] width 432 height 19
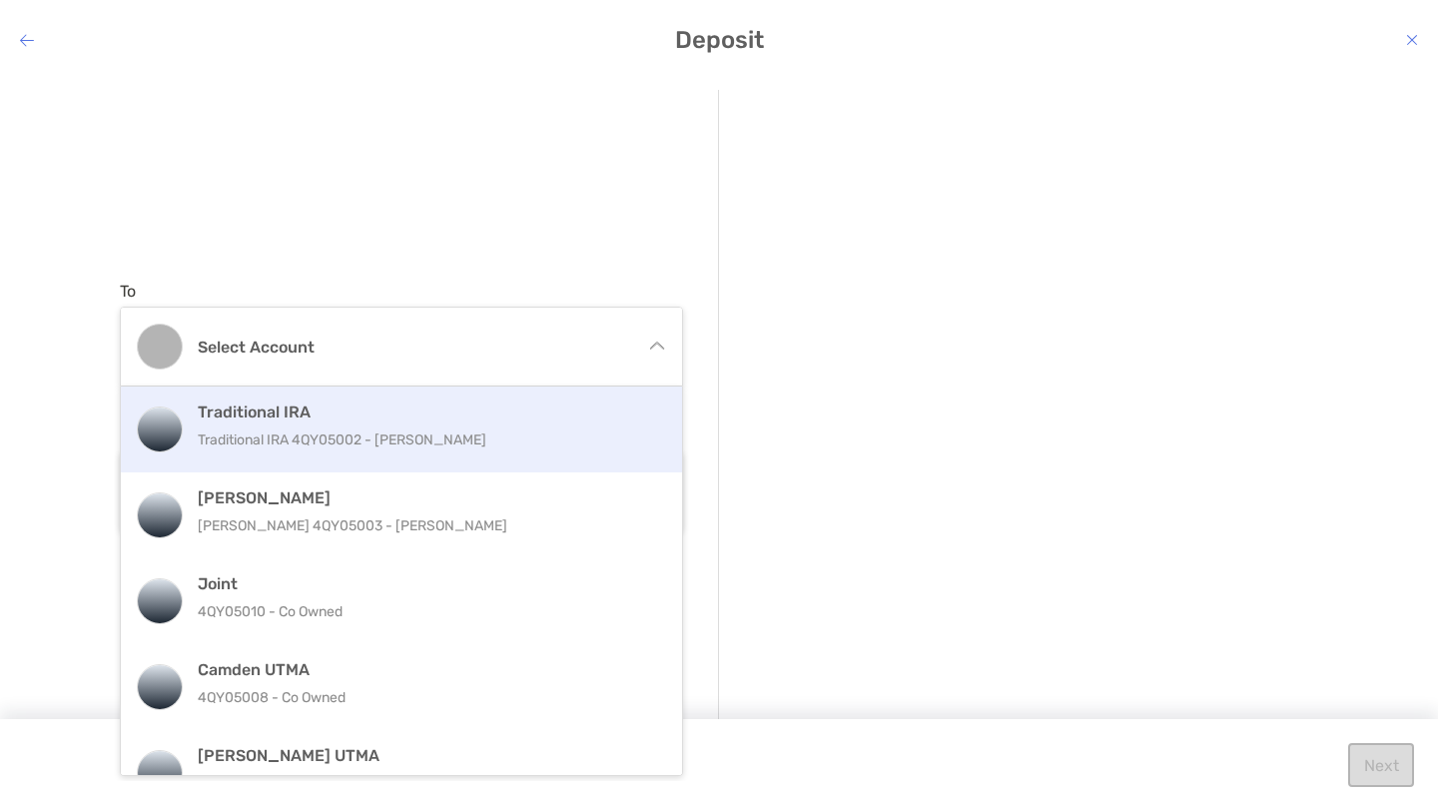
scroll to position [5, 0]
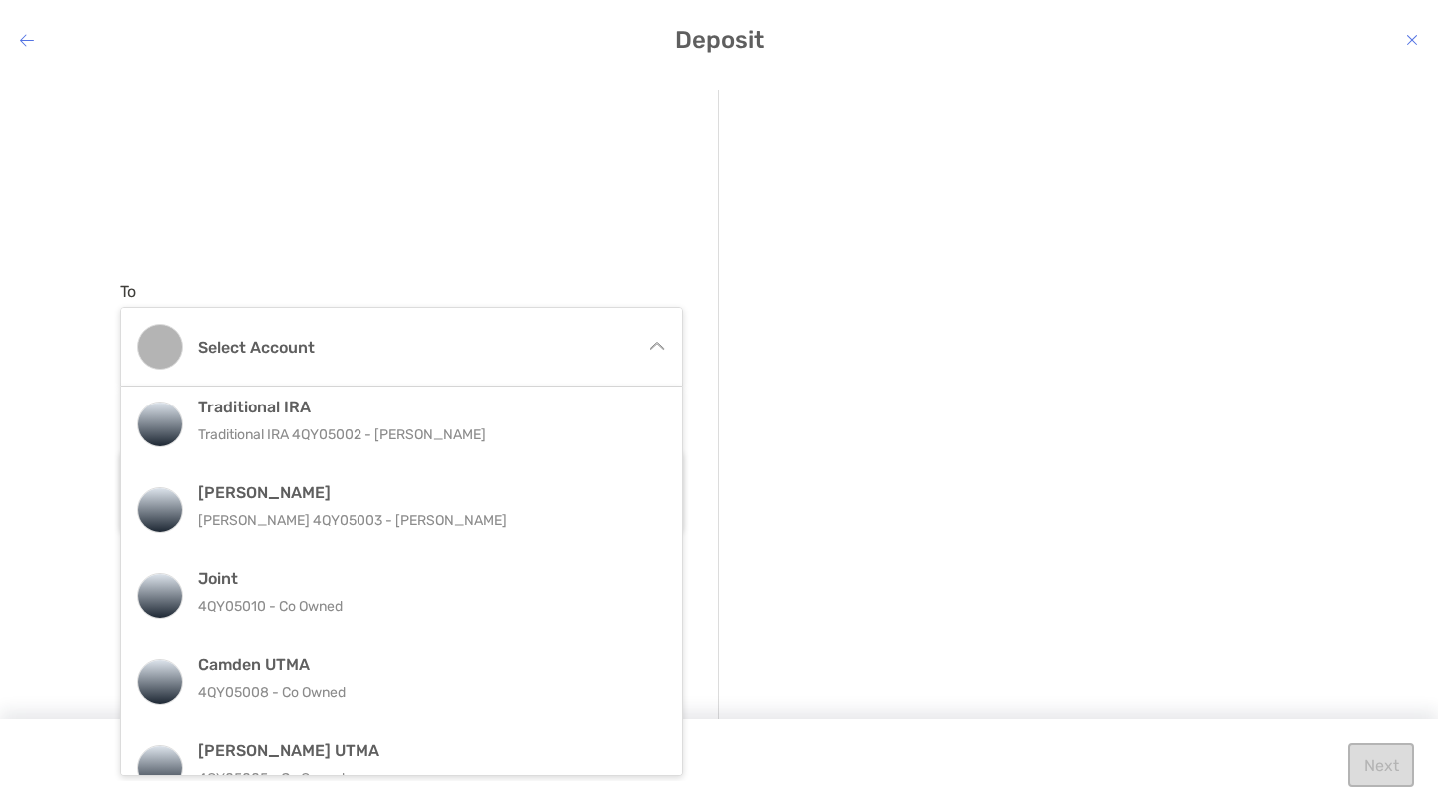
click at [504, 100] on div "To Select account Traditional IRA Traditional IRA 4QY05002 - [PERSON_NAME] [PER…" at bounding box center [419, 406] width 599 height 633
